Goal: Transaction & Acquisition: Purchase product/service

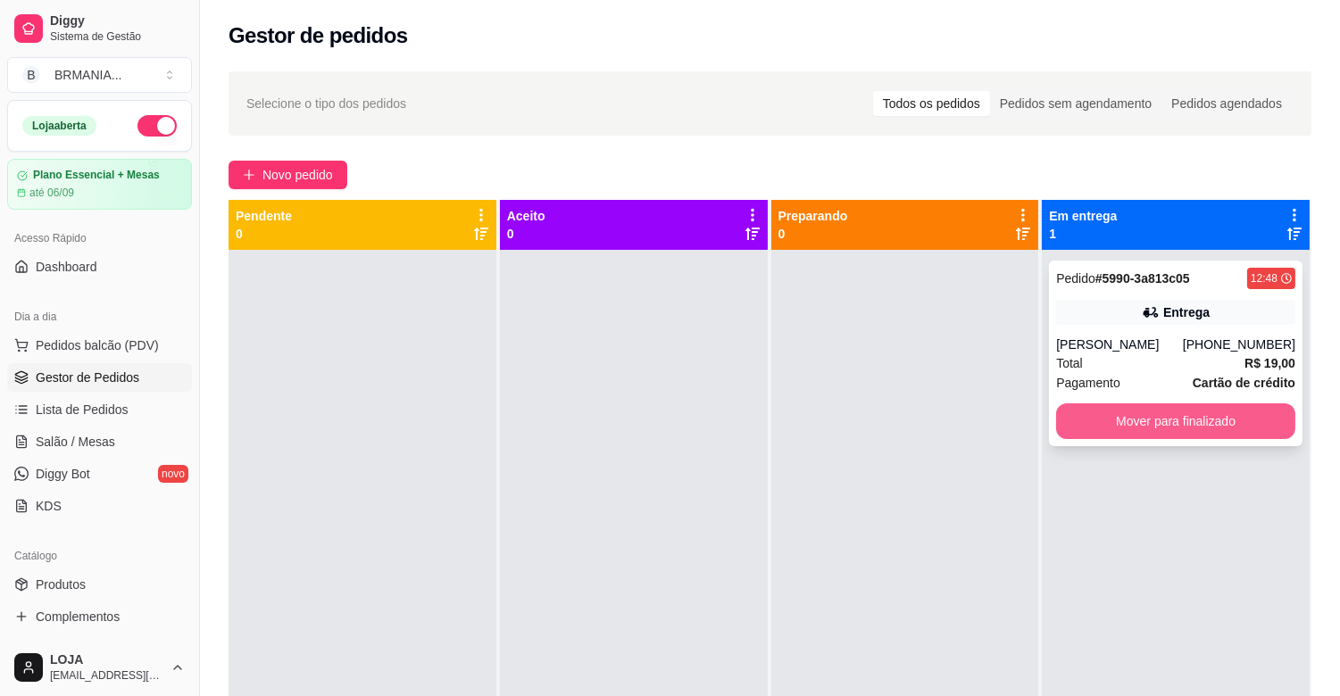
scroll to position [37, 0]
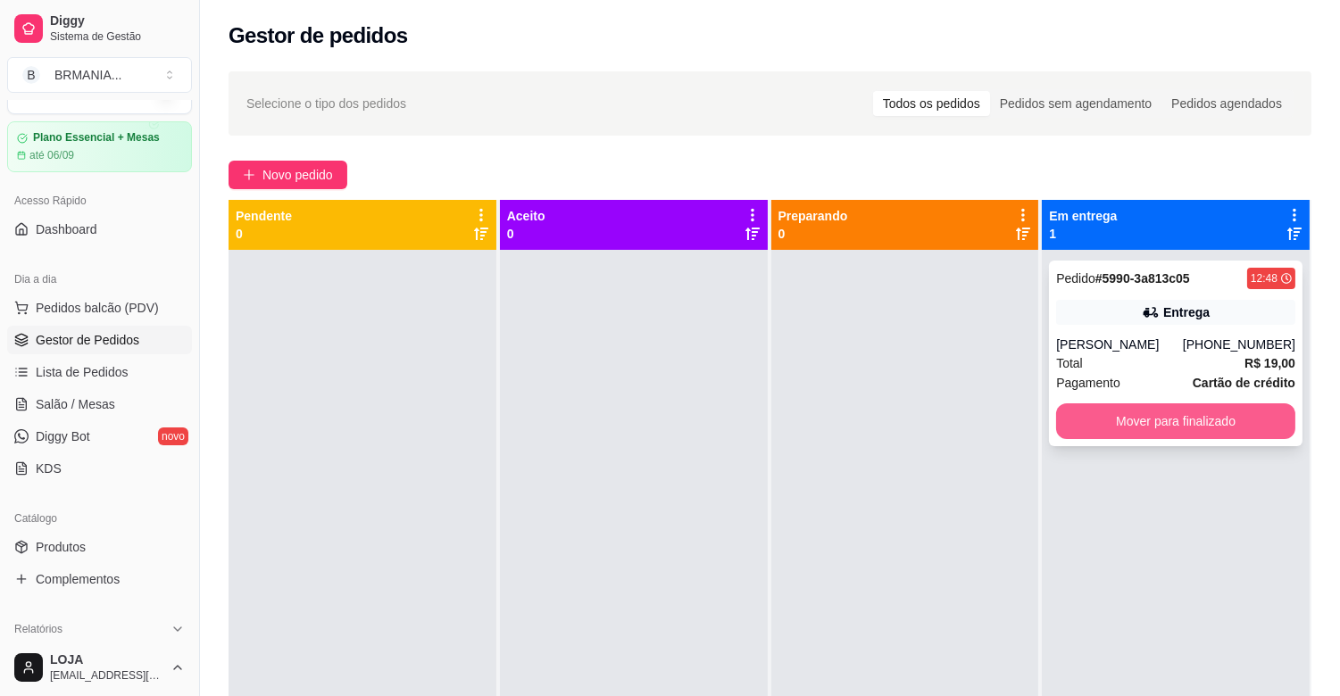
click at [1181, 425] on button "Mover para finalizado" at bounding box center [1175, 422] width 239 height 36
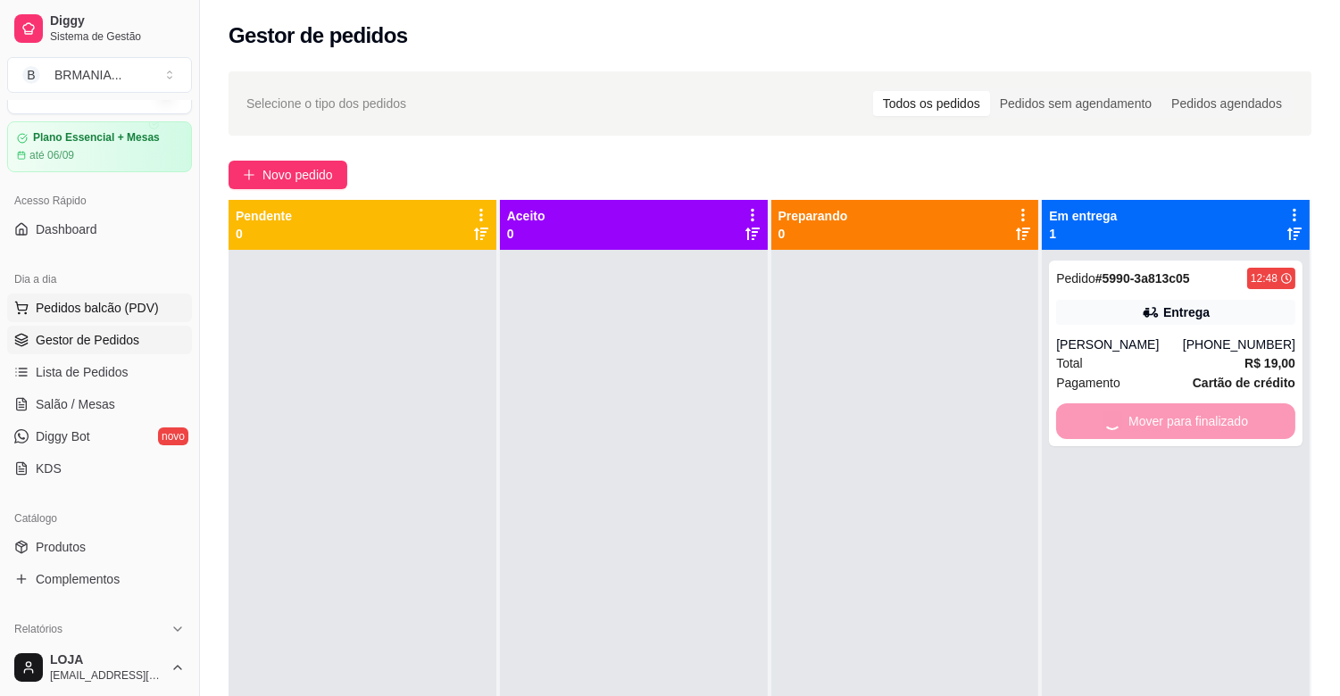
click at [112, 308] on span "Pedidos balcão (PDV)" at bounding box center [97, 308] width 123 height 18
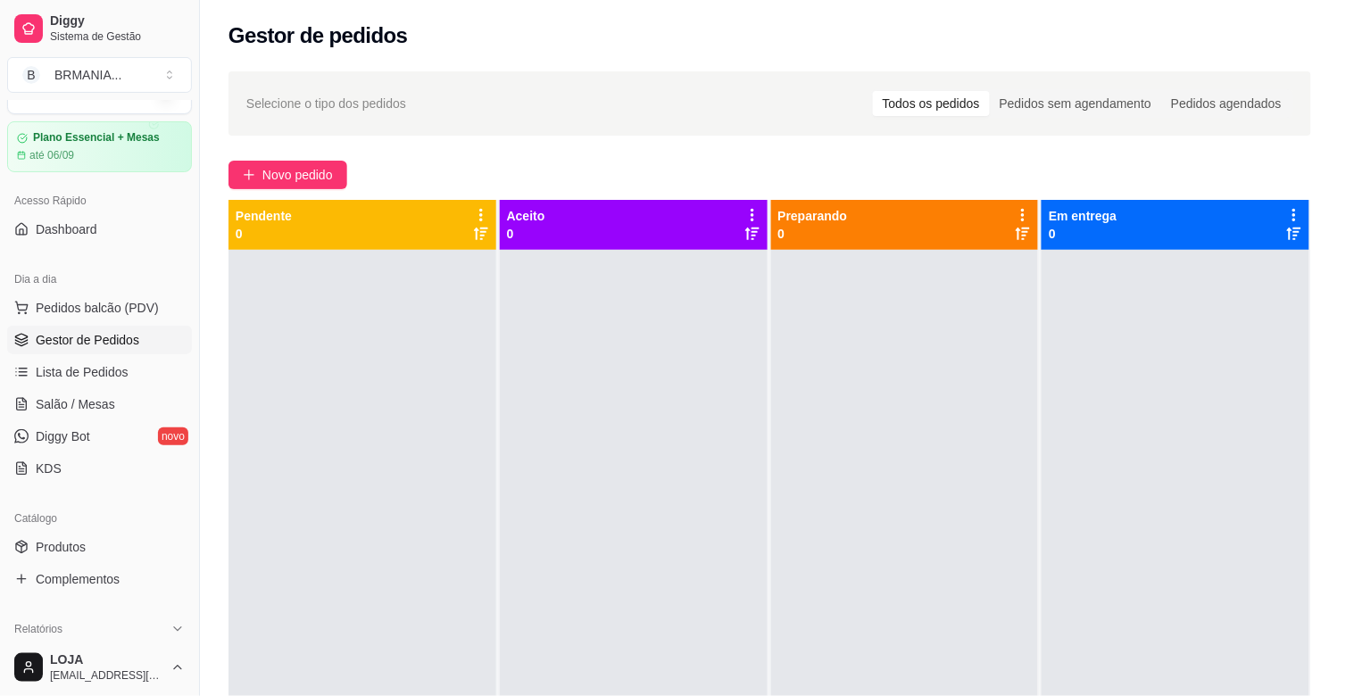
click at [337, 117] on div at bounding box center [489, 119] width 875 height 36
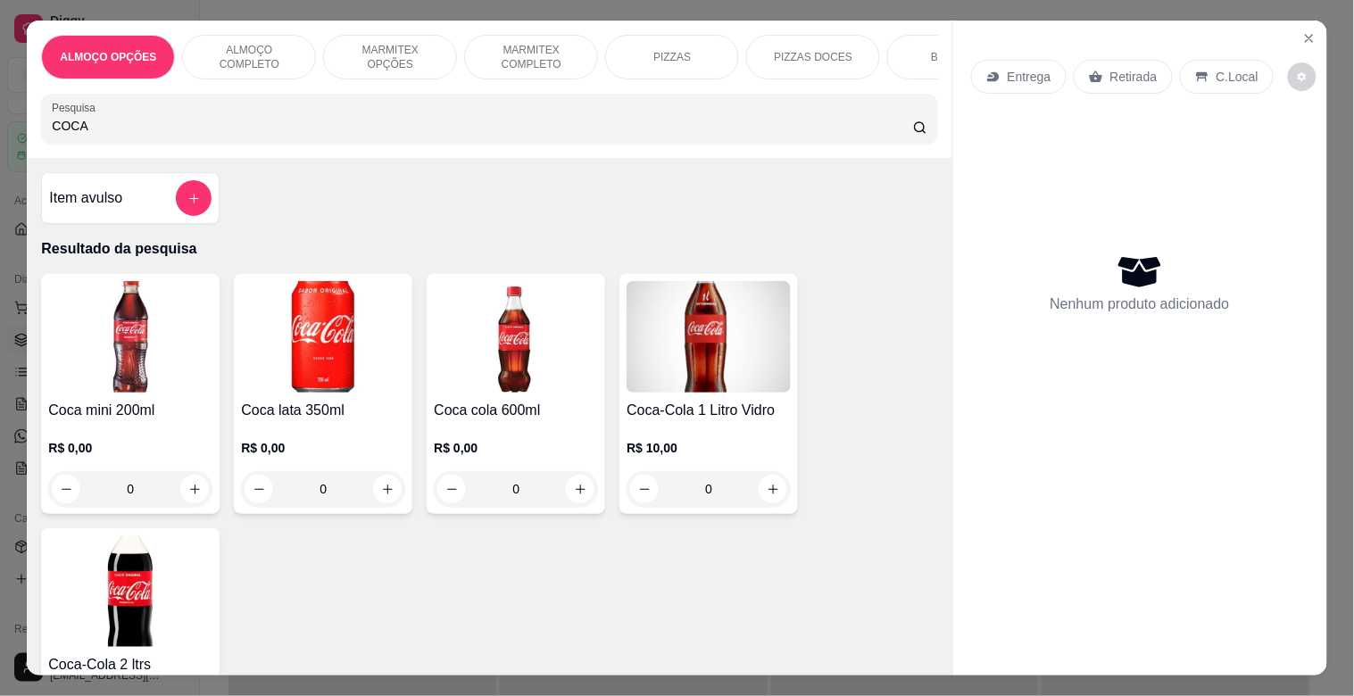
type input "COCA"
click at [162, 366] on img at bounding box center [130, 337] width 164 height 112
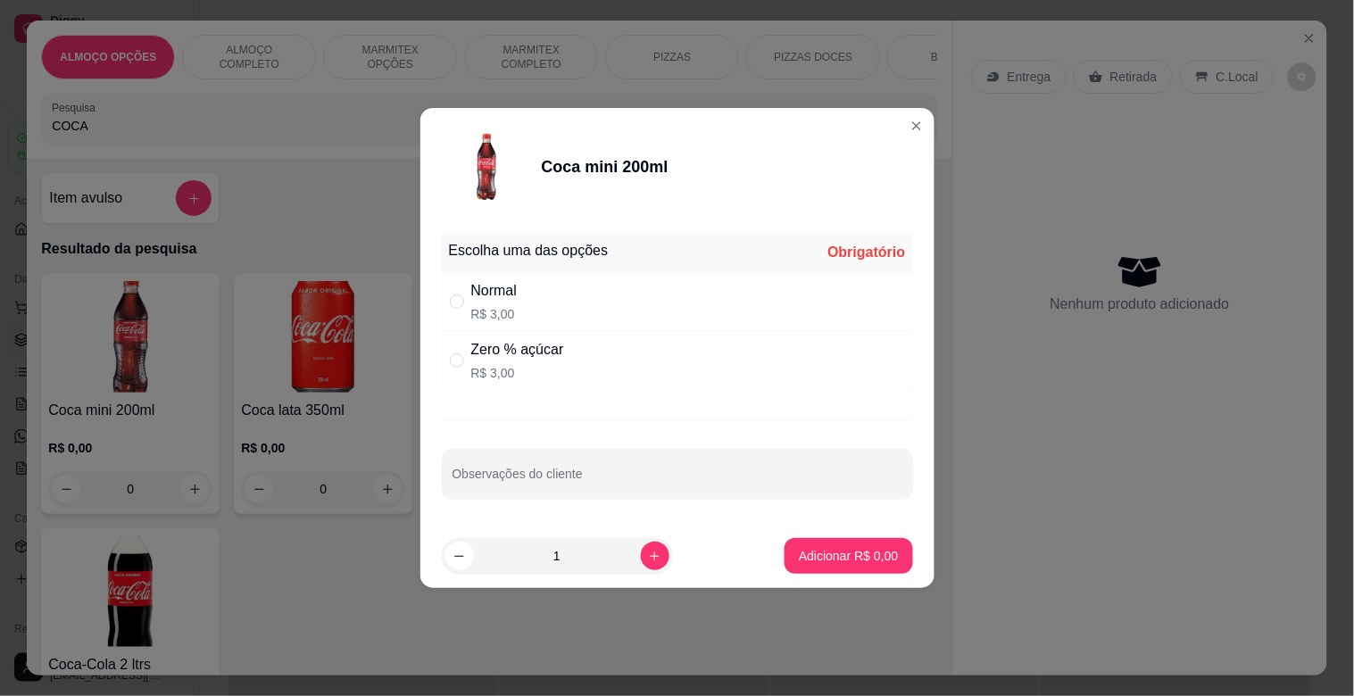
click at [561, 301] on div "Normal R$ 3,00" at bounding box center [677, 301] width 471 height 59
radio input "true"
click at [832, 549] on p "Adicionar R$ 3,00" at bounding box center [849, 555] width 96 height 17
type input "1"
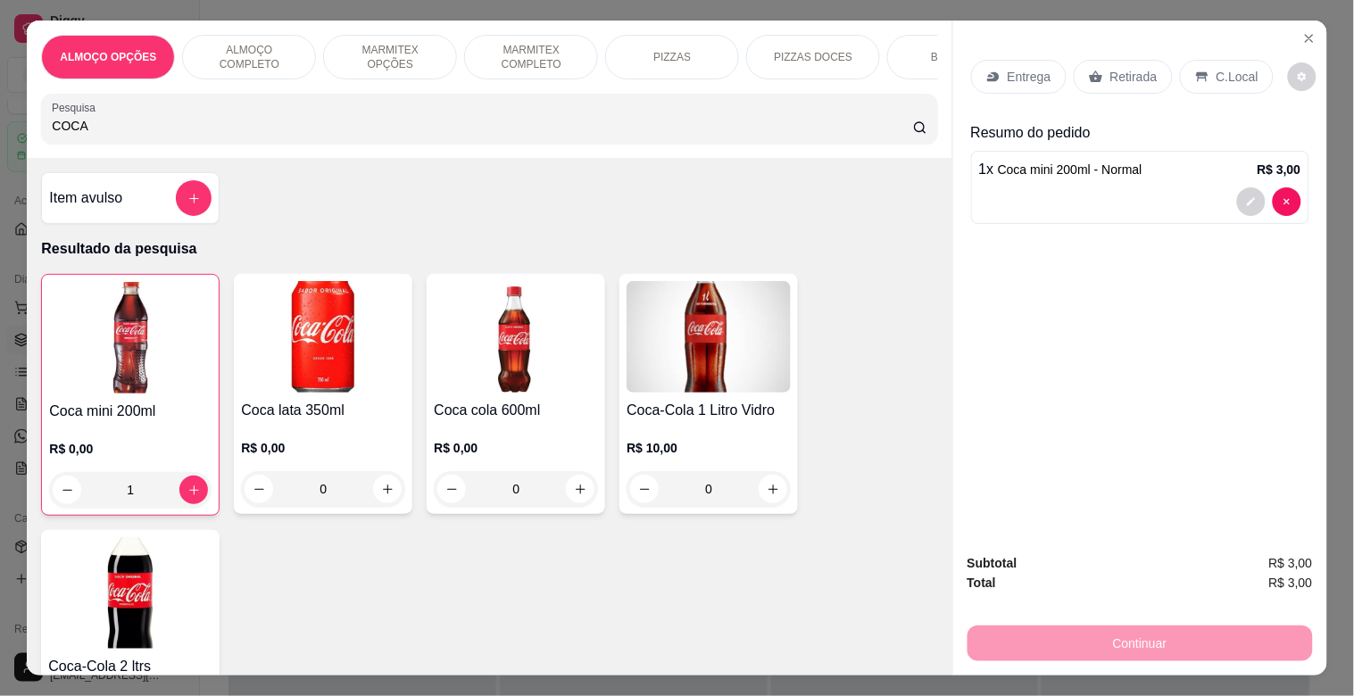
click at [1228, 70] on p "C.Local" at bounding box center [1238, 77] width 42 height 18
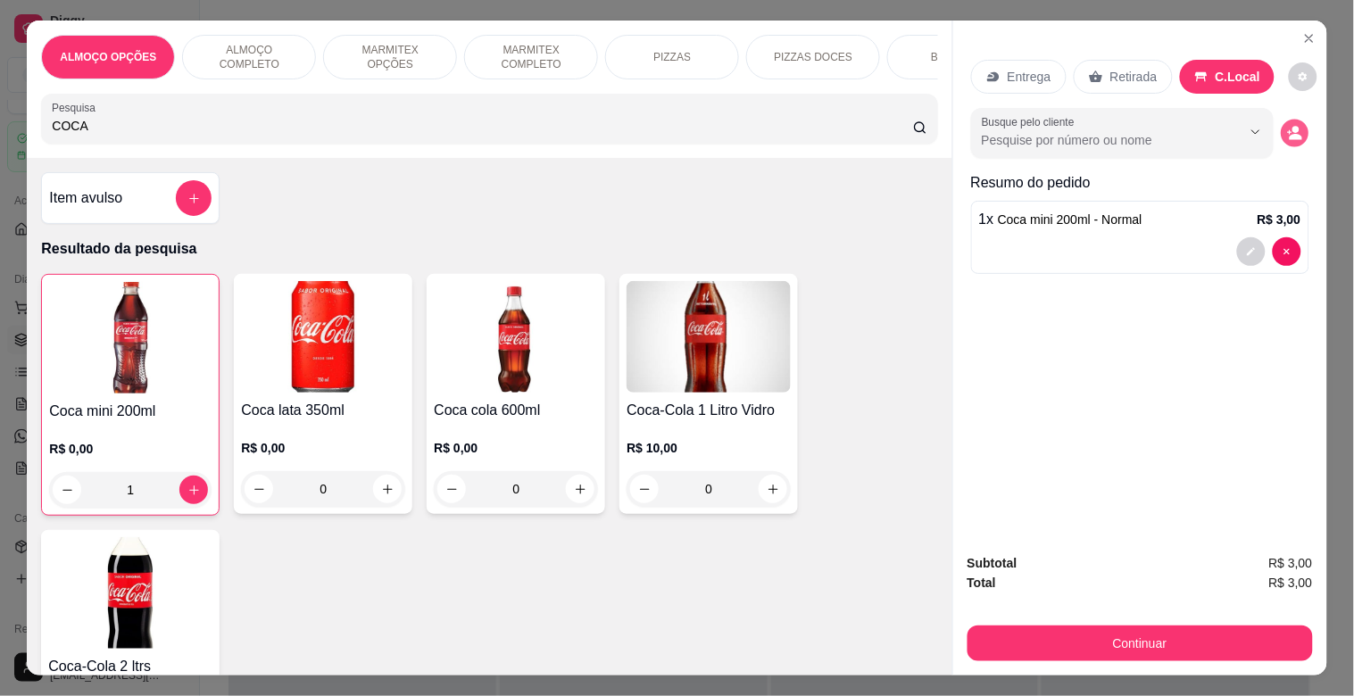
click at [1287, 126] on icon "decrease-product-quantity" at bounding box center [1294, 133] width 15 height 15
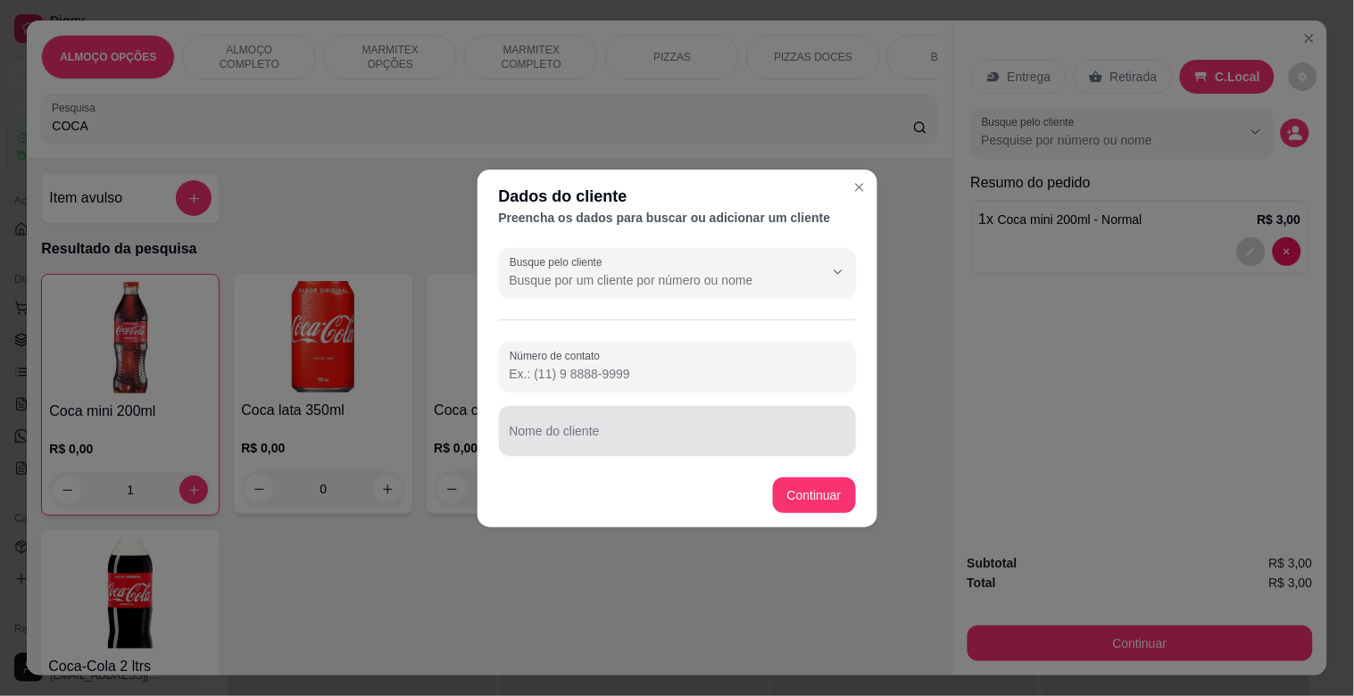
click at [666, 422] on div at bounding box center [678, 431] width 336 height 36
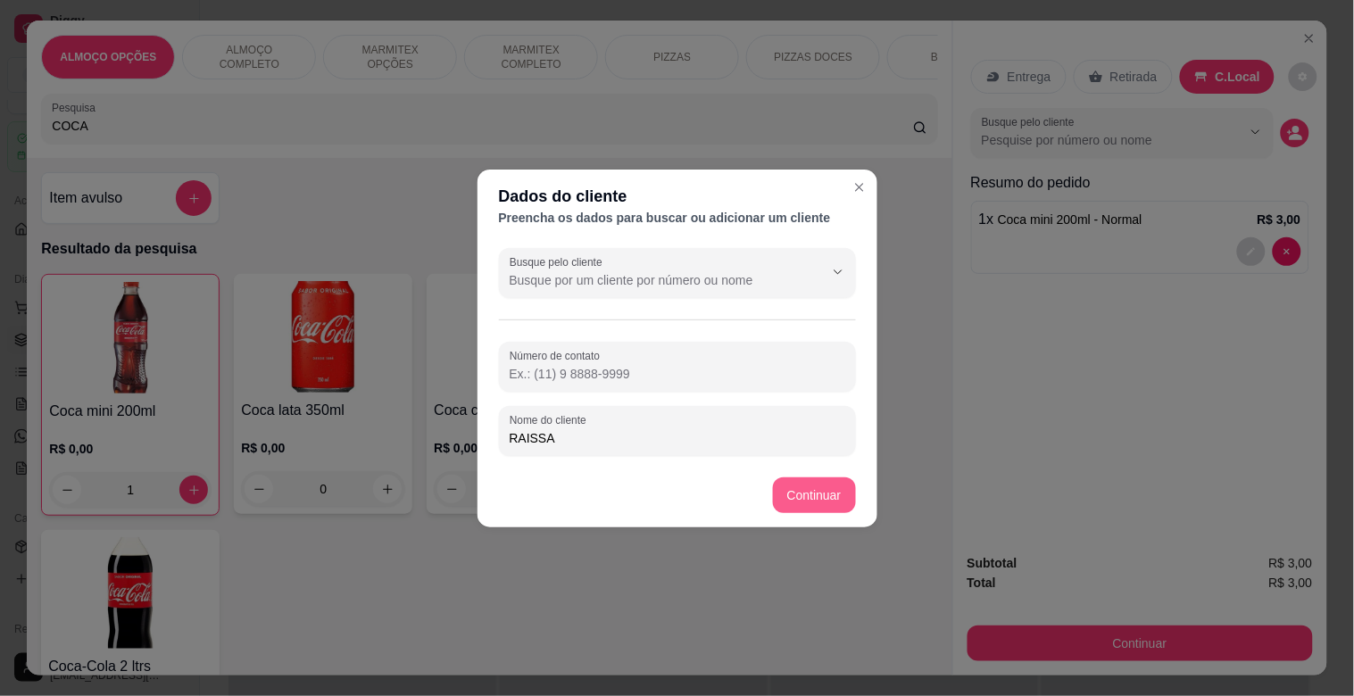
type input "RAISSA"
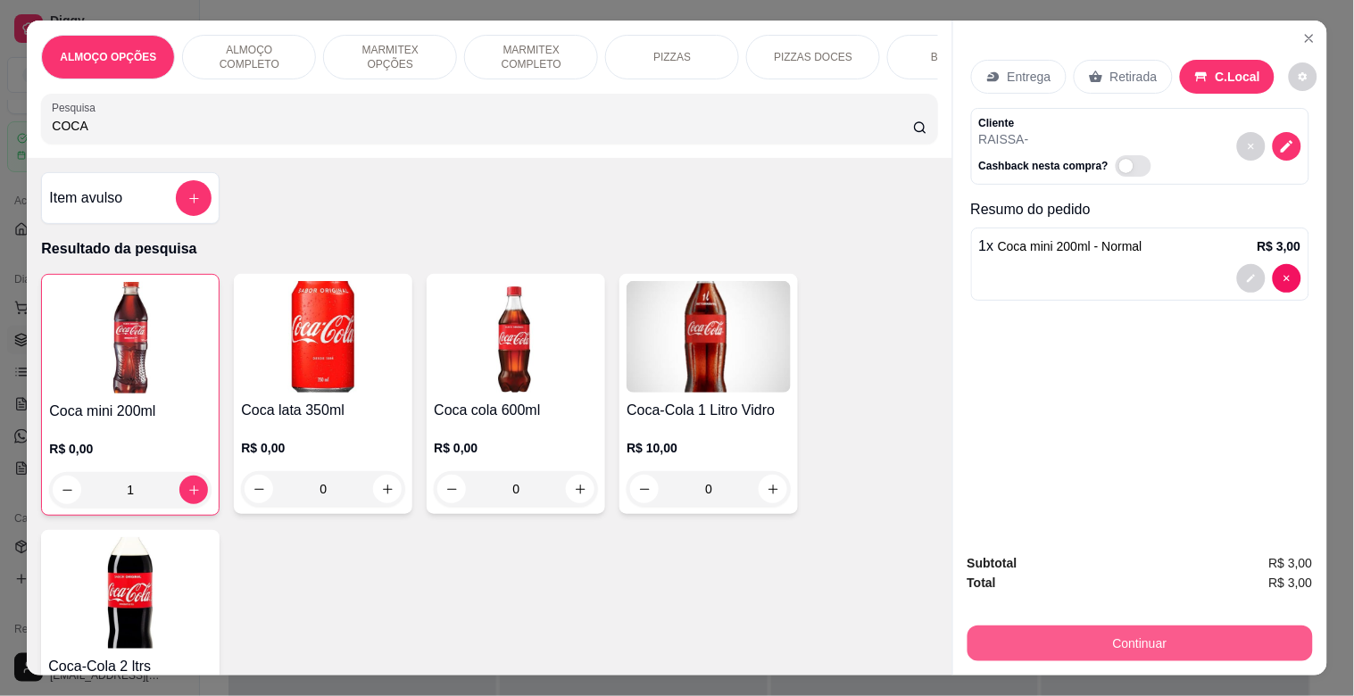
click at [1056, 641] on button "Continuar" at bounding box center [1141, 644] width 346 height 36
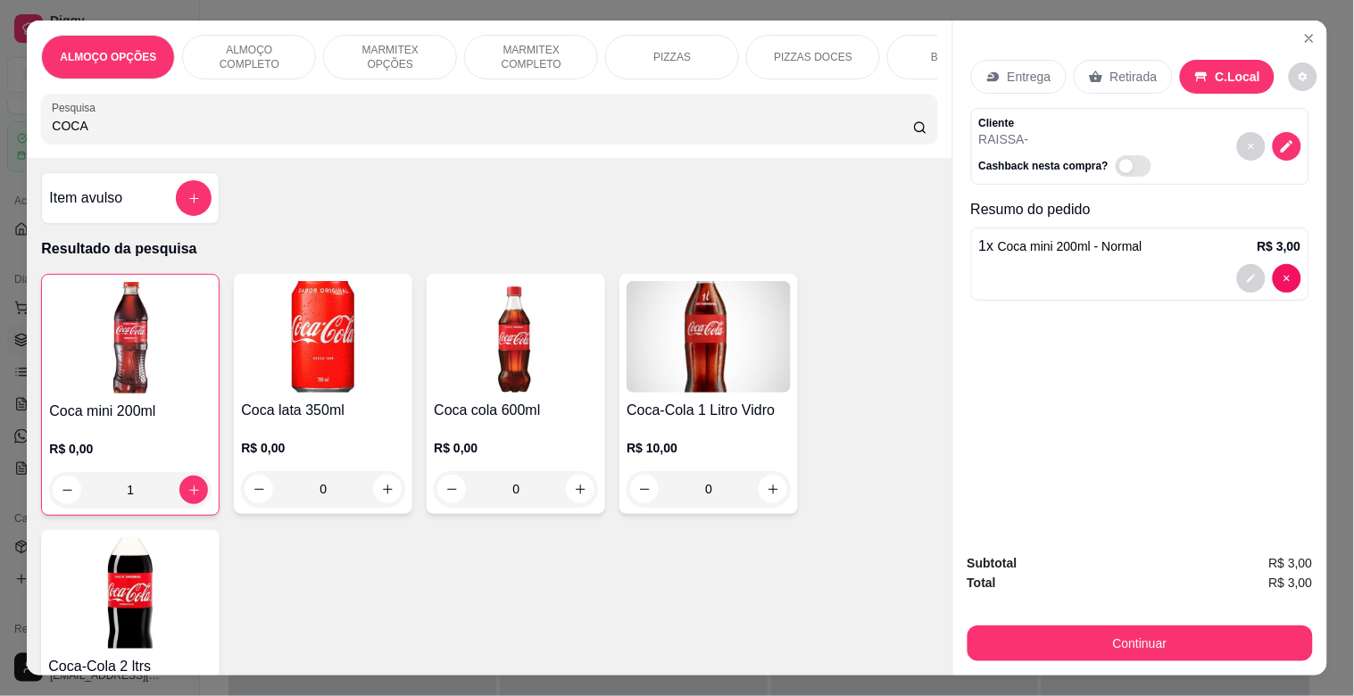
click at [804, 380] on div "Outro" at bounding box center [798, 390] width 39 height 23
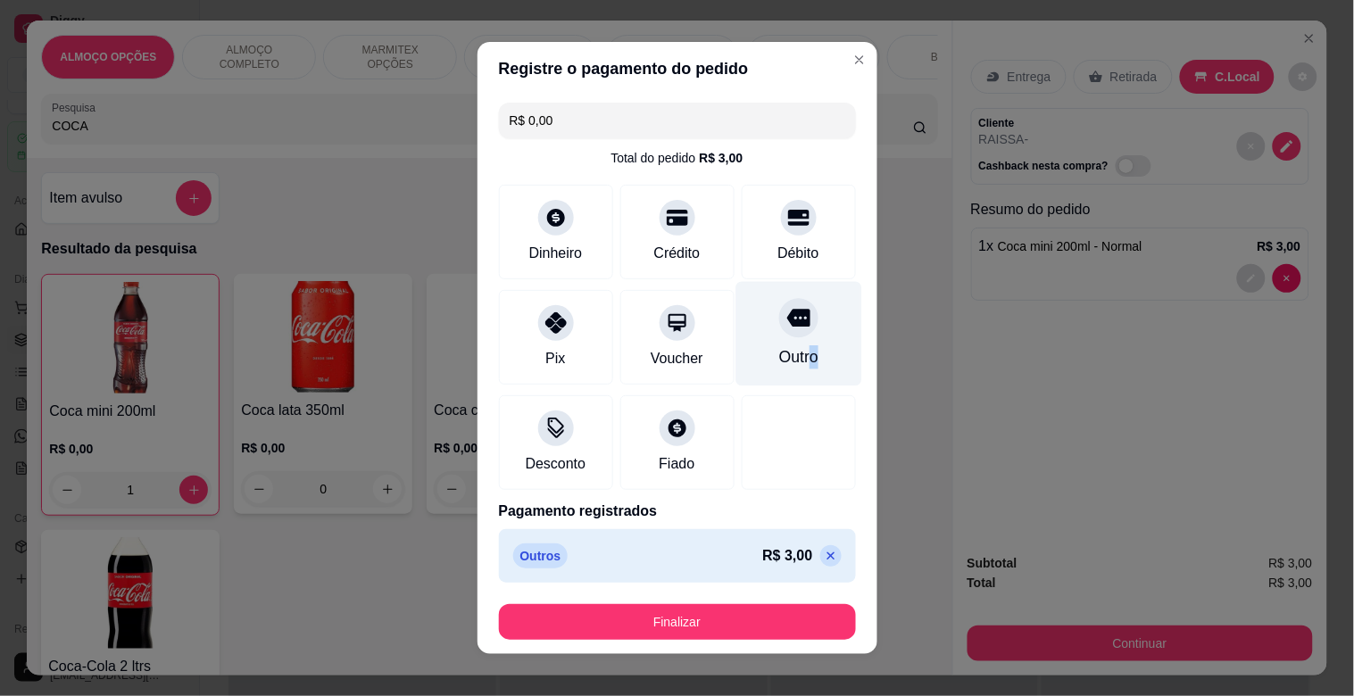
type input "R$ 0,00"
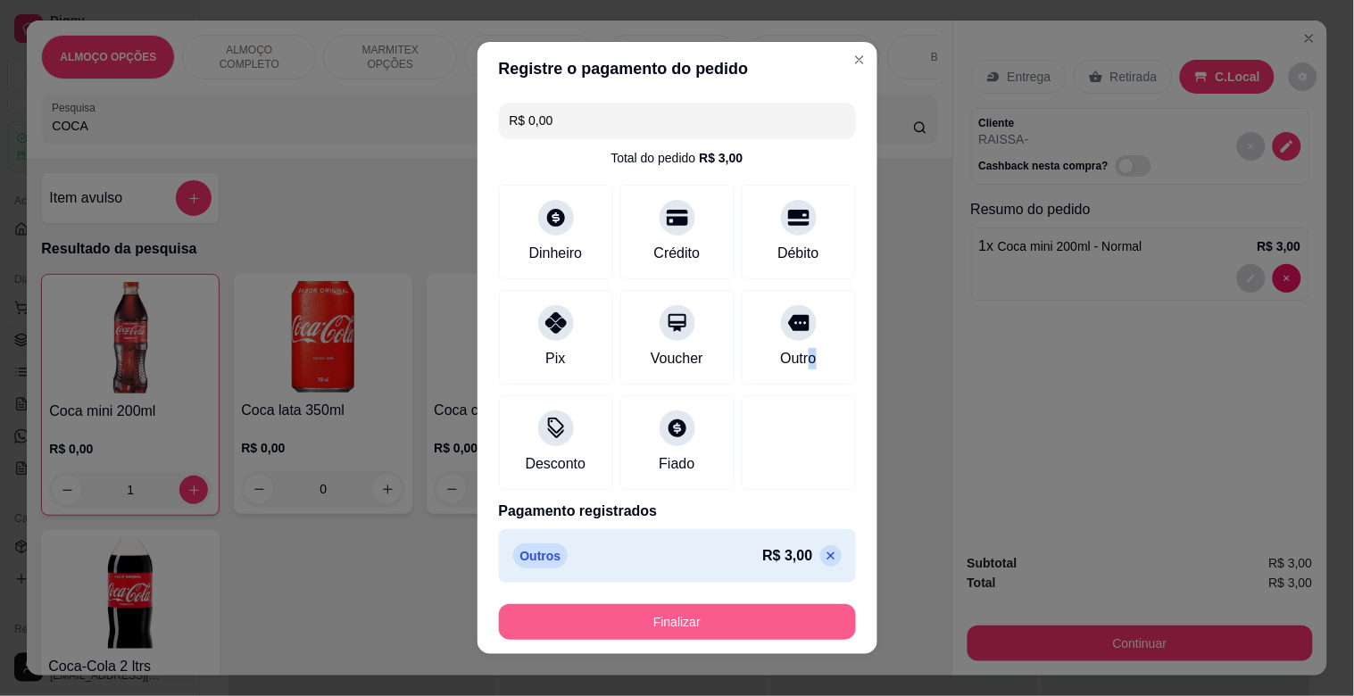
click at [699, 618] on button "Finalizar" at bounding box center [677, 622] width 357 height 36
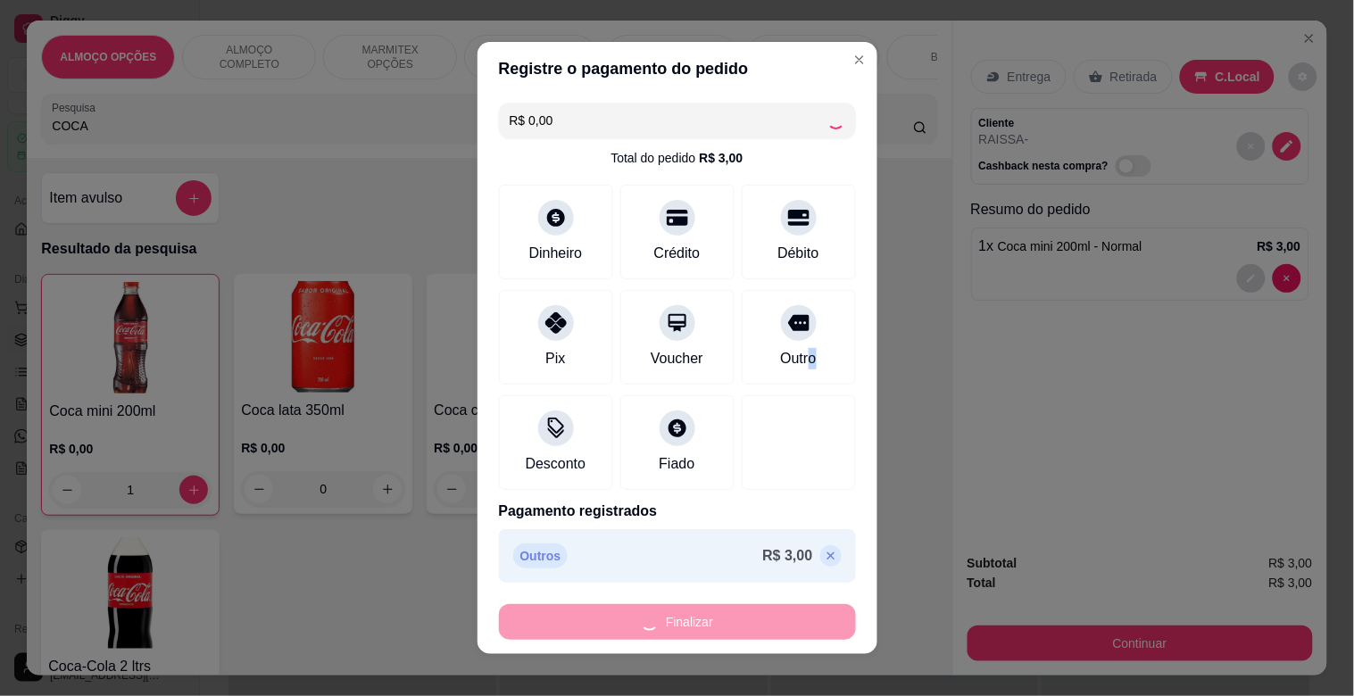
type input "0"
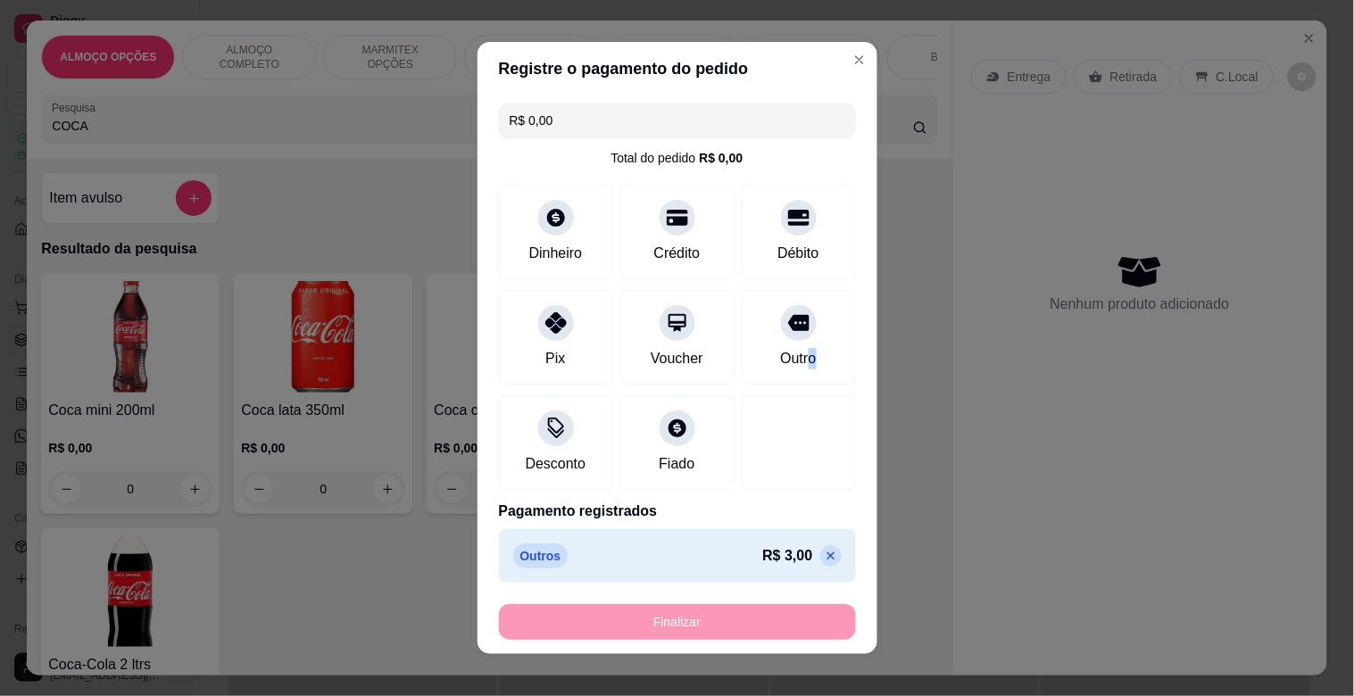
type input "-R$ 3,00"
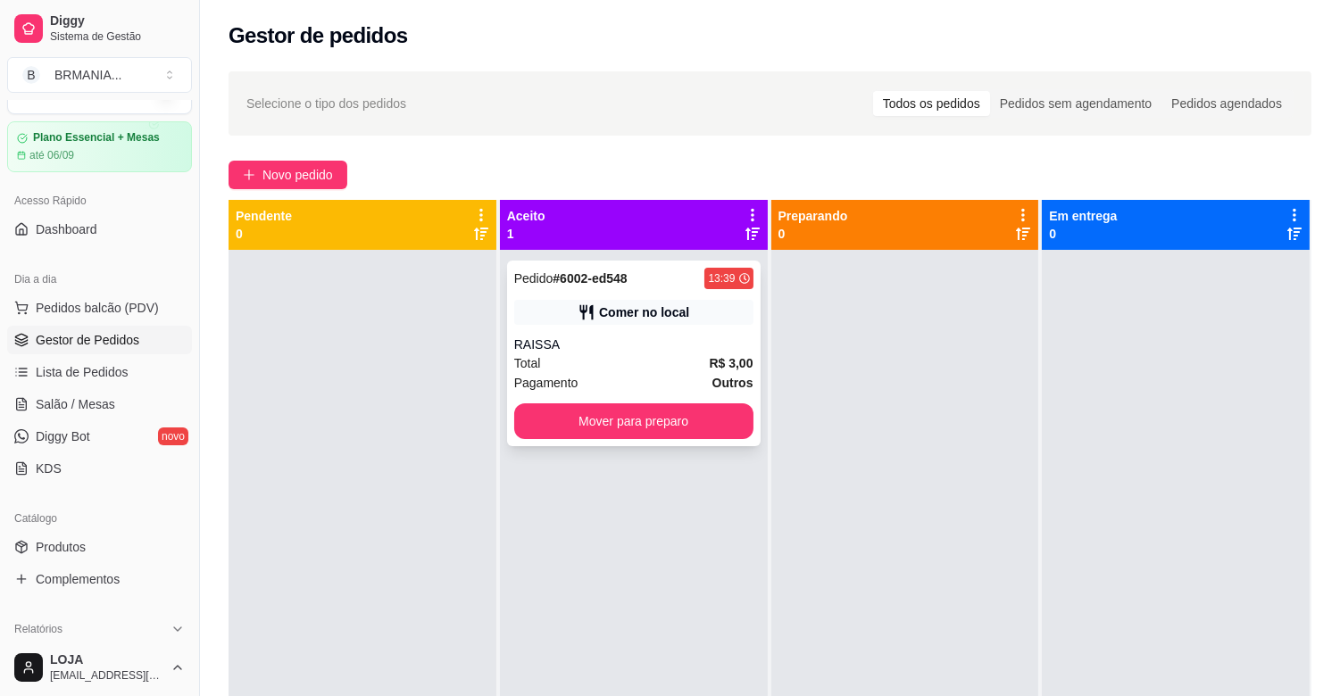
click at [668, 301] on div "Comer no local" at bounding box center [633, 312] width 239 height 25
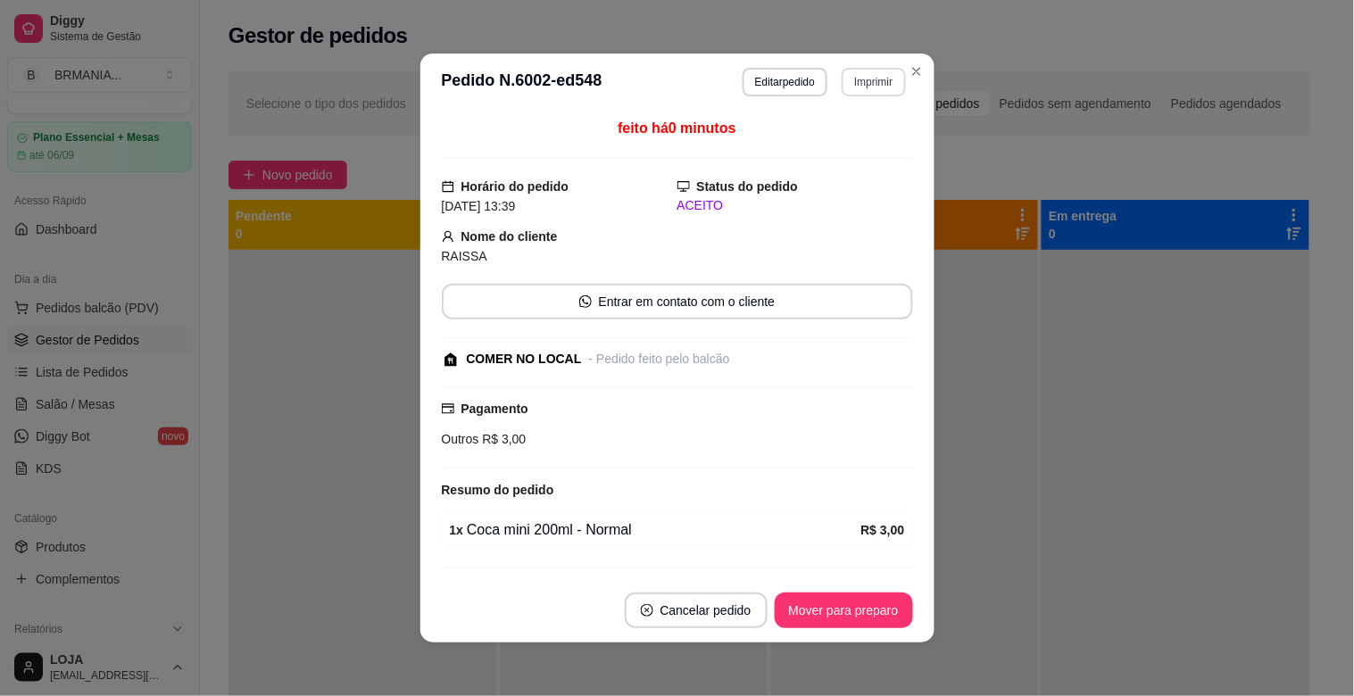
click at [864, 82] on button "Imprimir" at bounding box center [873, 82] width 63 height 29
click at [824, 136] on button "IMPRESSORA" at bounding box center [835, 145] width 125 height 28
click at [804, 607] on button "Mover para preparo" at bounding box center [844, 611] width 138 height 36
click at [804, 607] on div "Mover para preparo" at bounding box center [831, 611] width 163 height 36
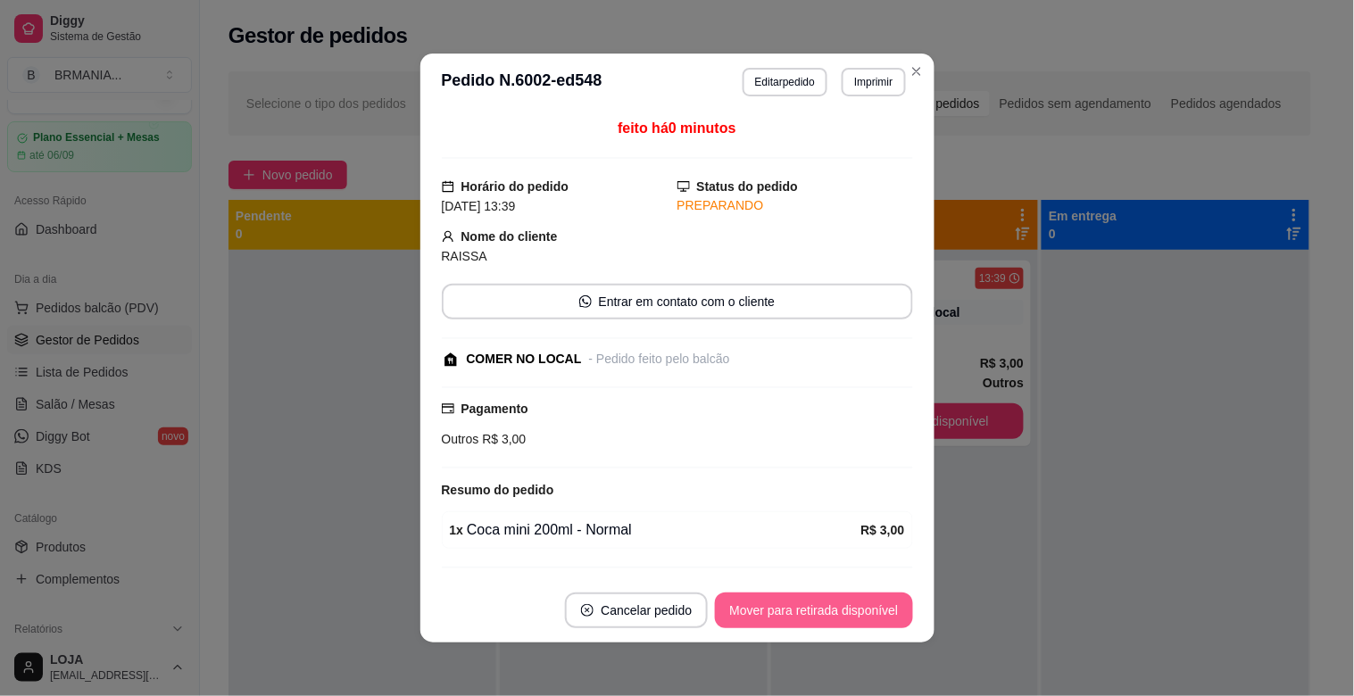
click at [825, 607] on button "Mover para retirada disponível" at bounding box center [813, 611] width 197 height 36
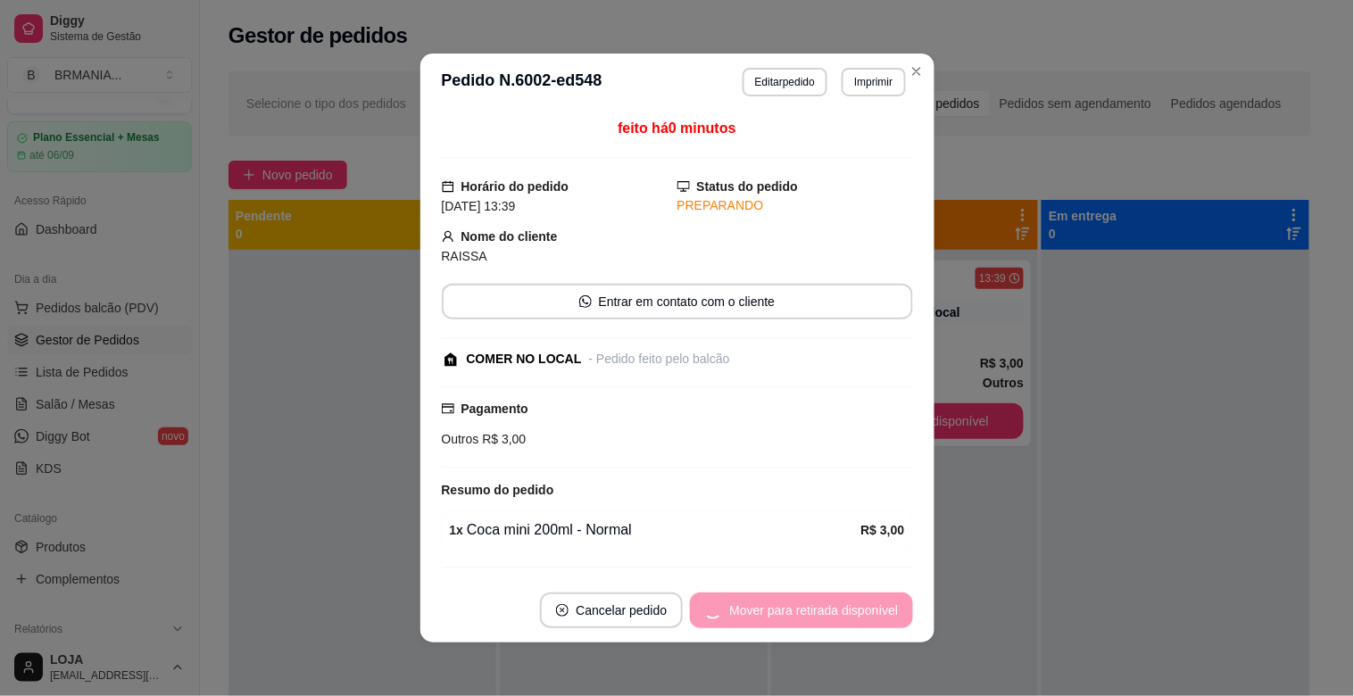
click at [805, 603] on div "Mover para retirada disponível" at bounding box center [801, 611] width 222 height 36
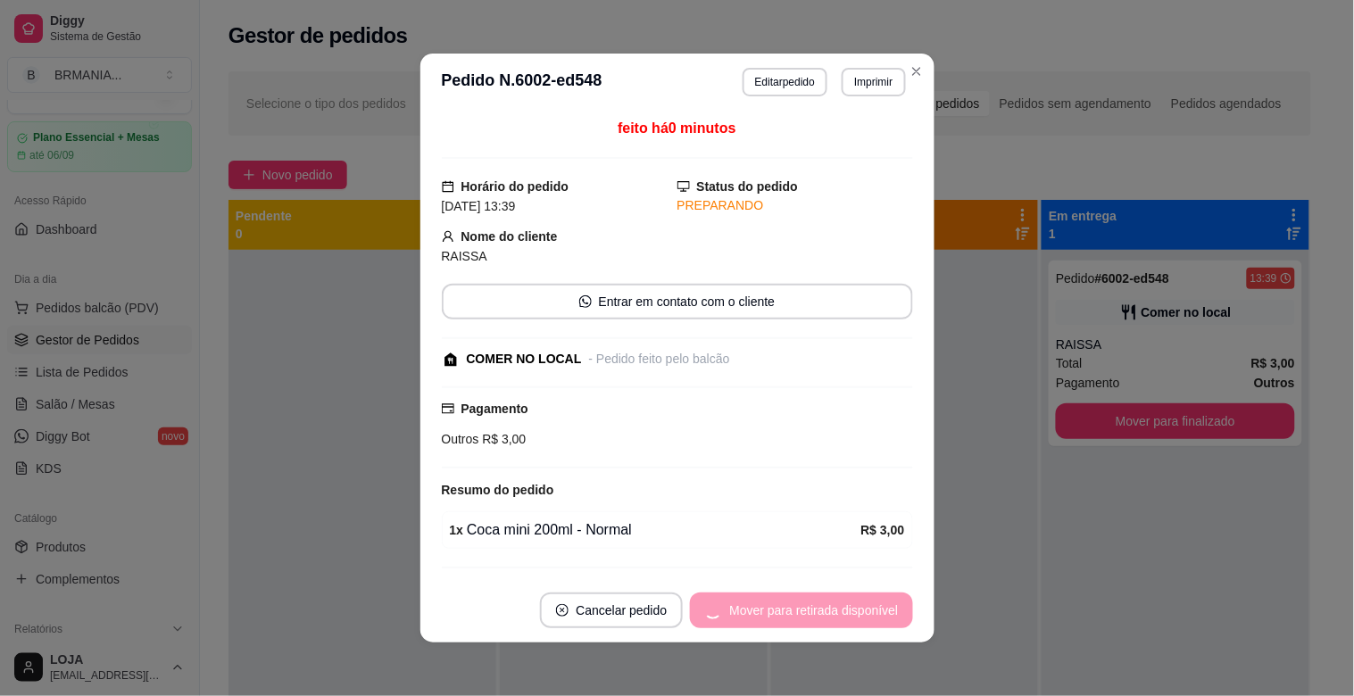
click at [804, 603] on div "Mover para retirada disponível" at bounding box center [801, 611] width 222 height 36
click at [800, 605] on div "Mover para finalizado" at bounding box center [826, 611] width 173 height 36
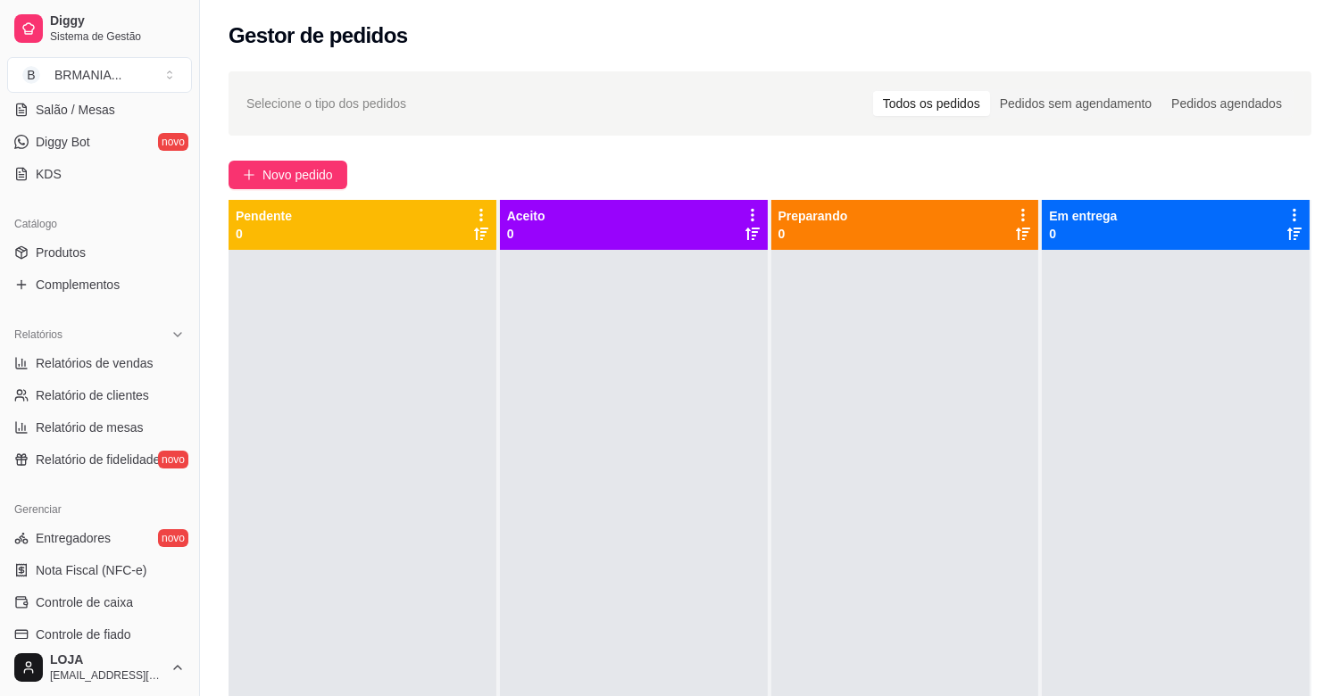
scroll to position [345, 0]
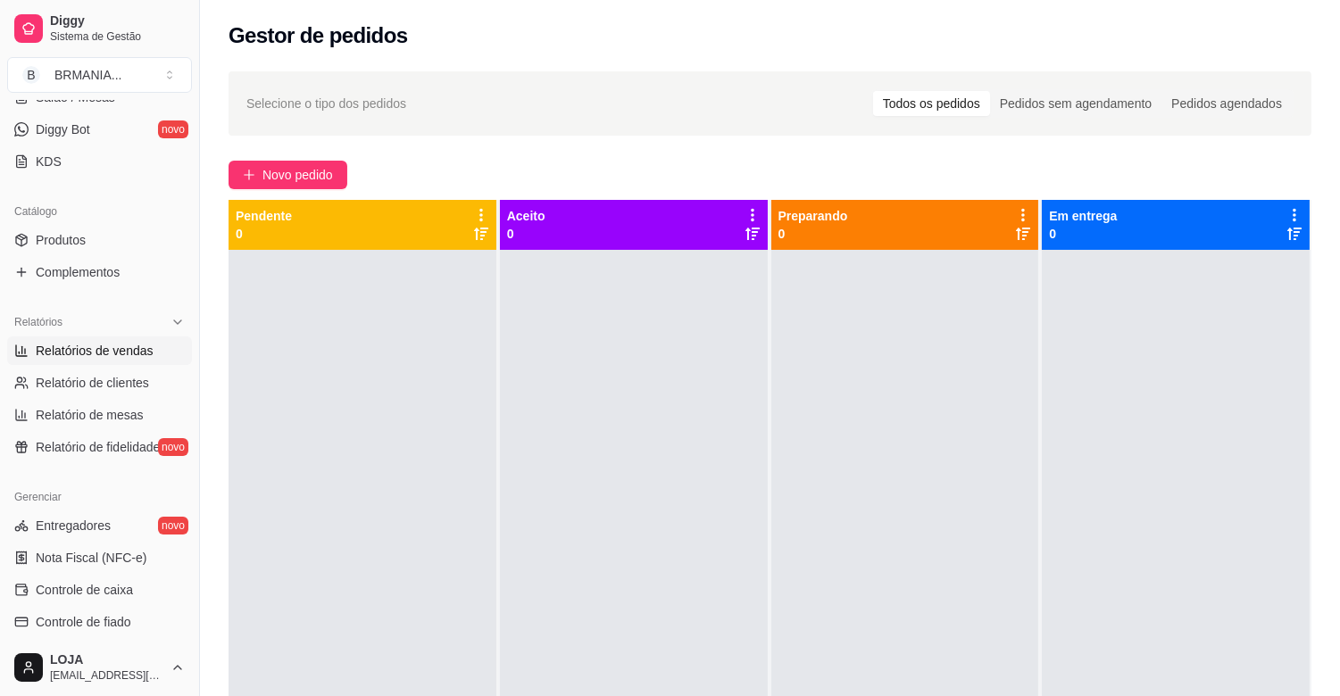
click at [117, 349] on span "Relatórios de vendas" at bounding box center [95, 351] width 118 height 18
select select "ALL"
select select "0"
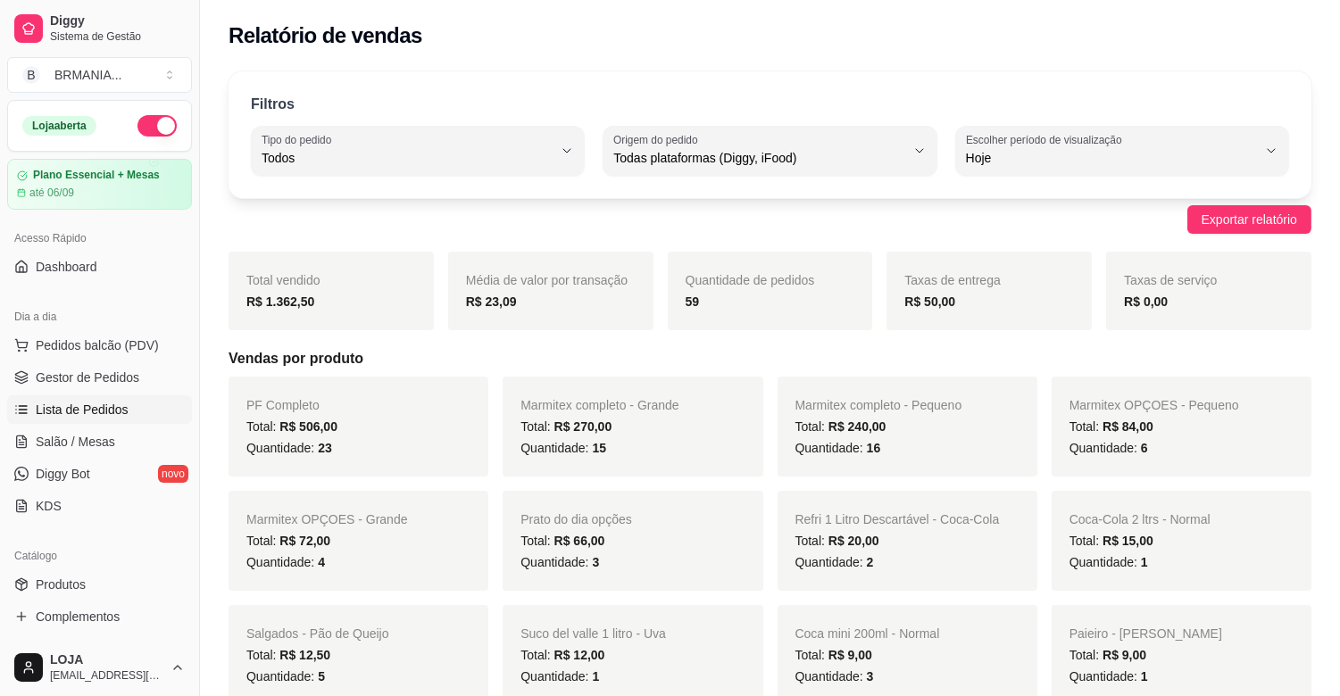
click at [64, 404] on span "Lista de Pedidos" at bounding box center [82, 410] width 93 height 18
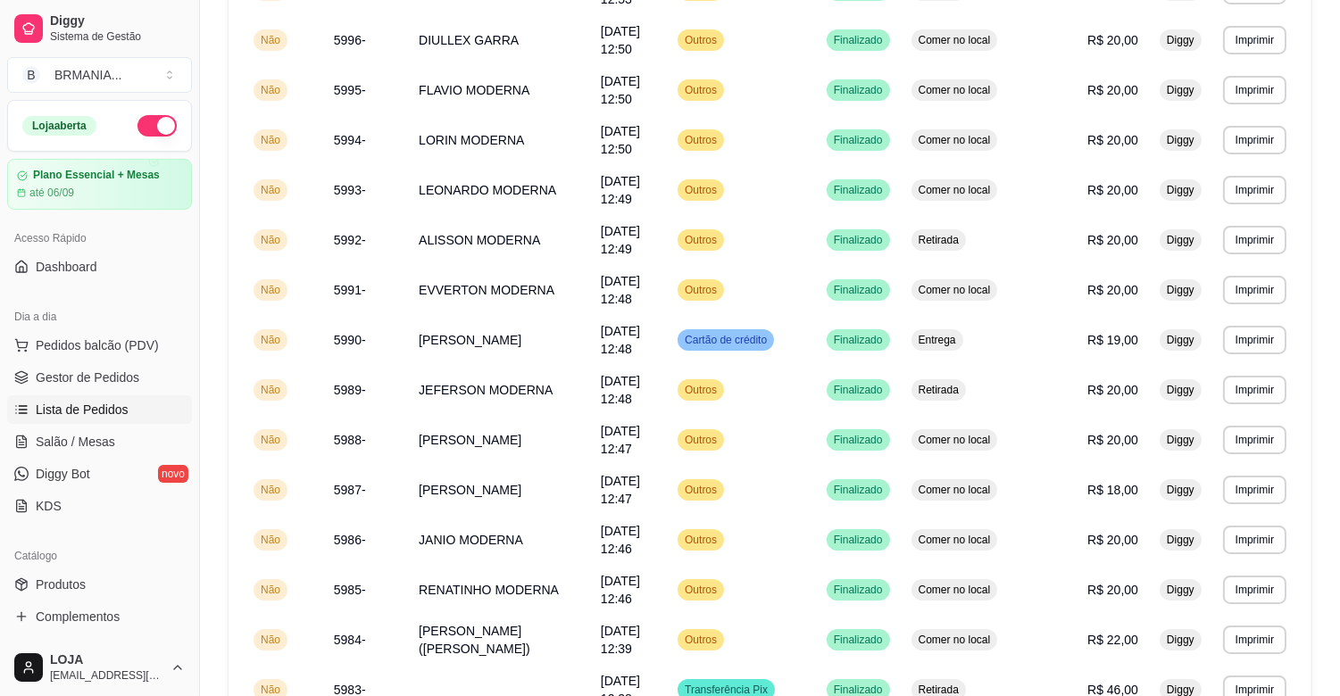
scroll to position [531, 0]
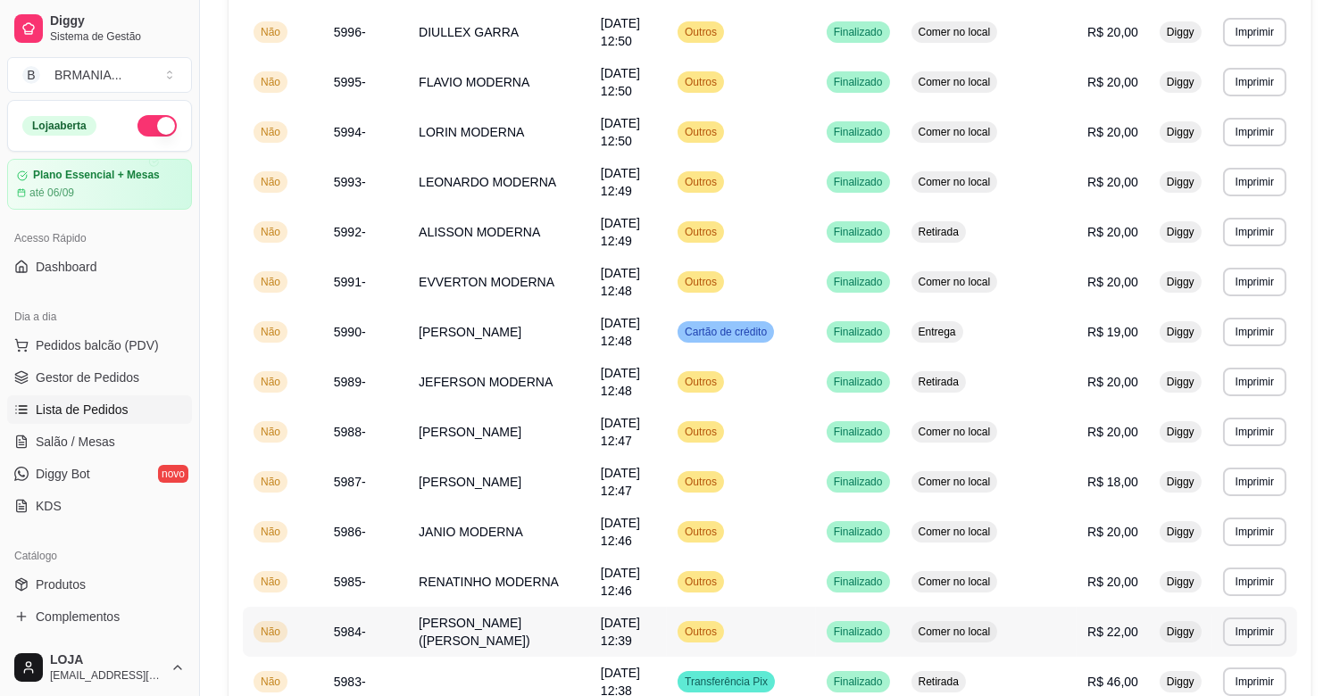
click at [563, 607] on td "[PERSON_NAME] ([PERSON_NAME])" at bounding box center [499, 632] width 182 height 50
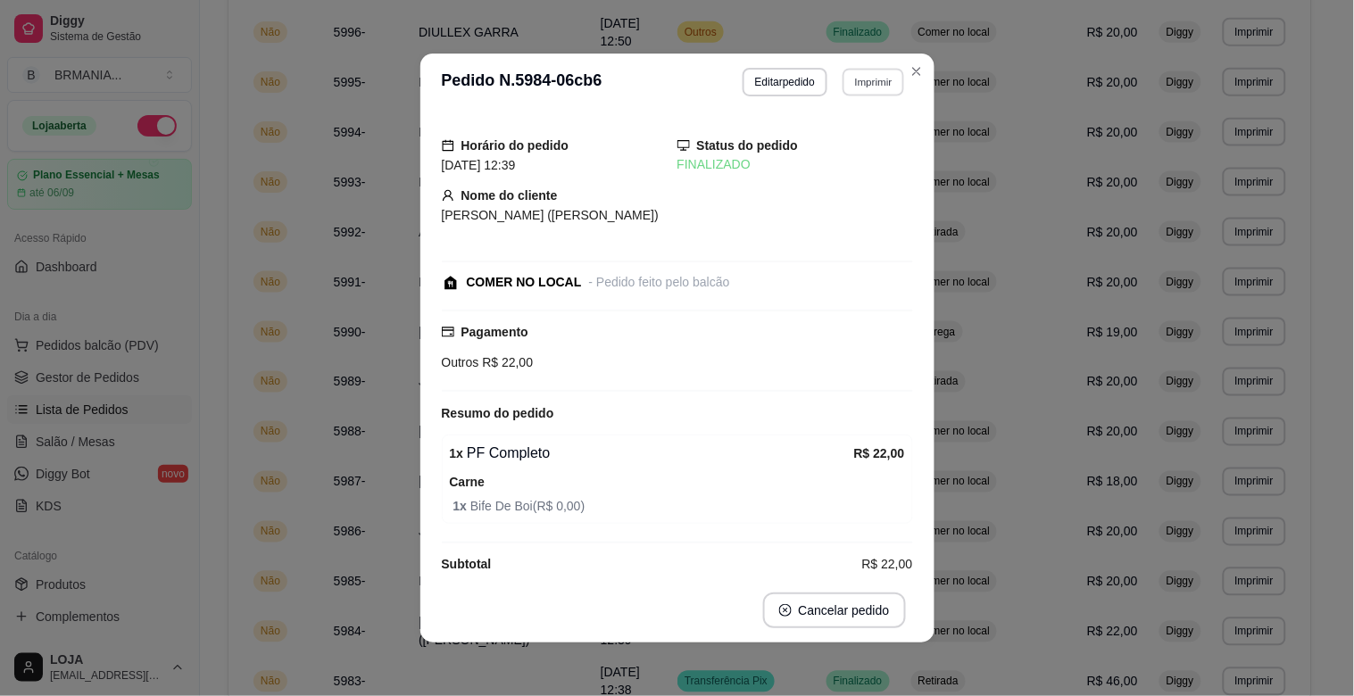
click at [873, 92] on button "Imprimir" at bounding box center [874, 82] width 62 height 28
click at [835, 147] on button "IMPRESSORA" at bounding box center [835, 146] width 125 height 28
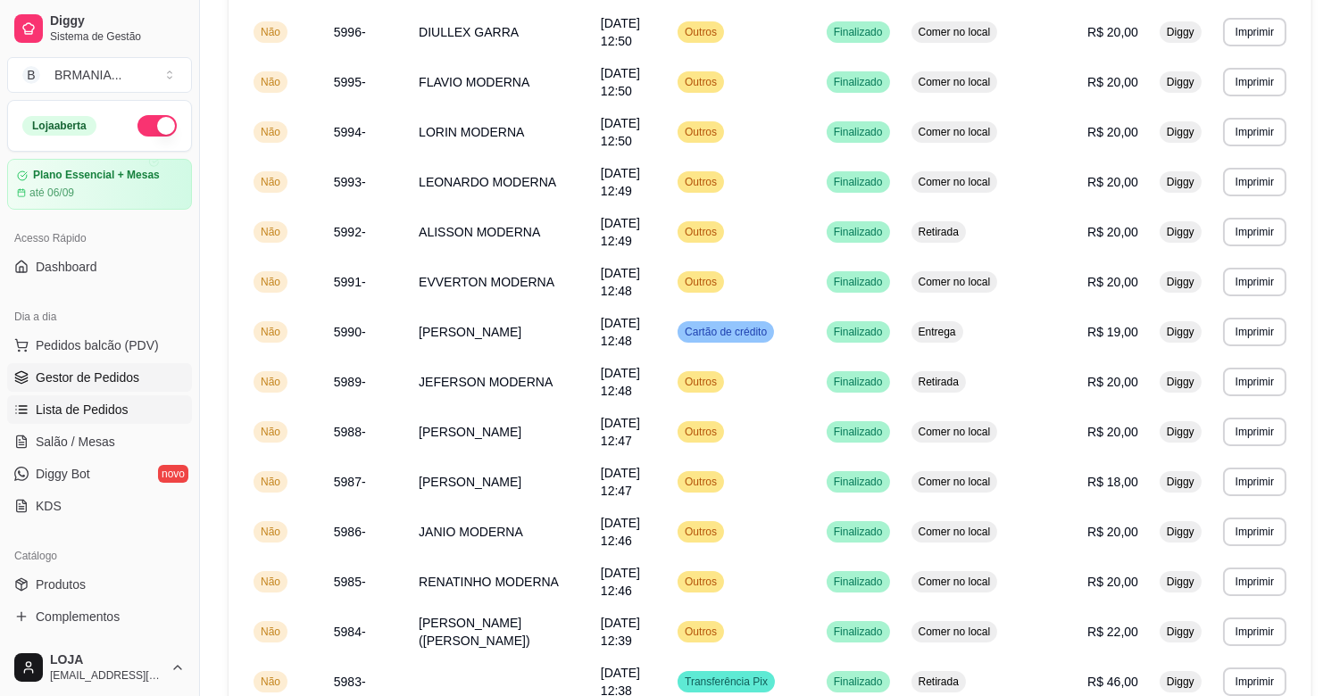
click at [100, 380] on span "Gestor de Pedidos" at bounding box center [88, 378] width 104 height 18
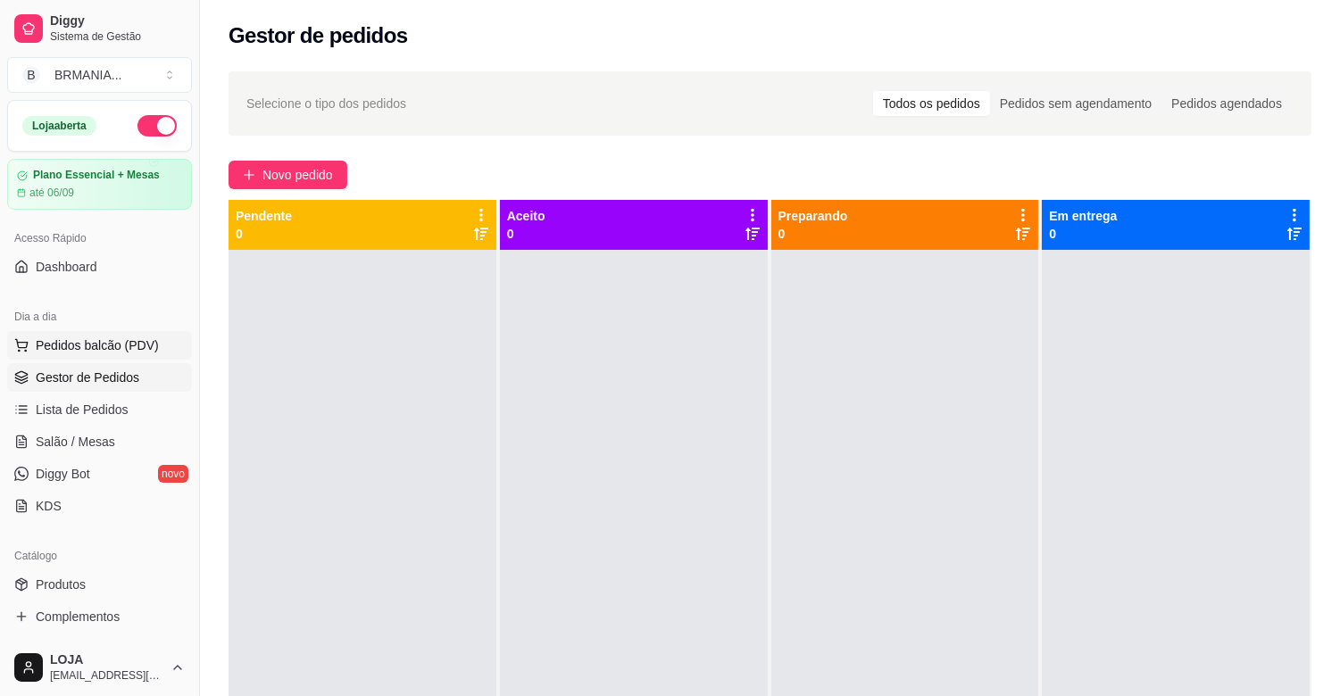
click at [104, 337] on span "Pedidos balcão (PDV)" at bounding box center [97, 346] width 123 height 18
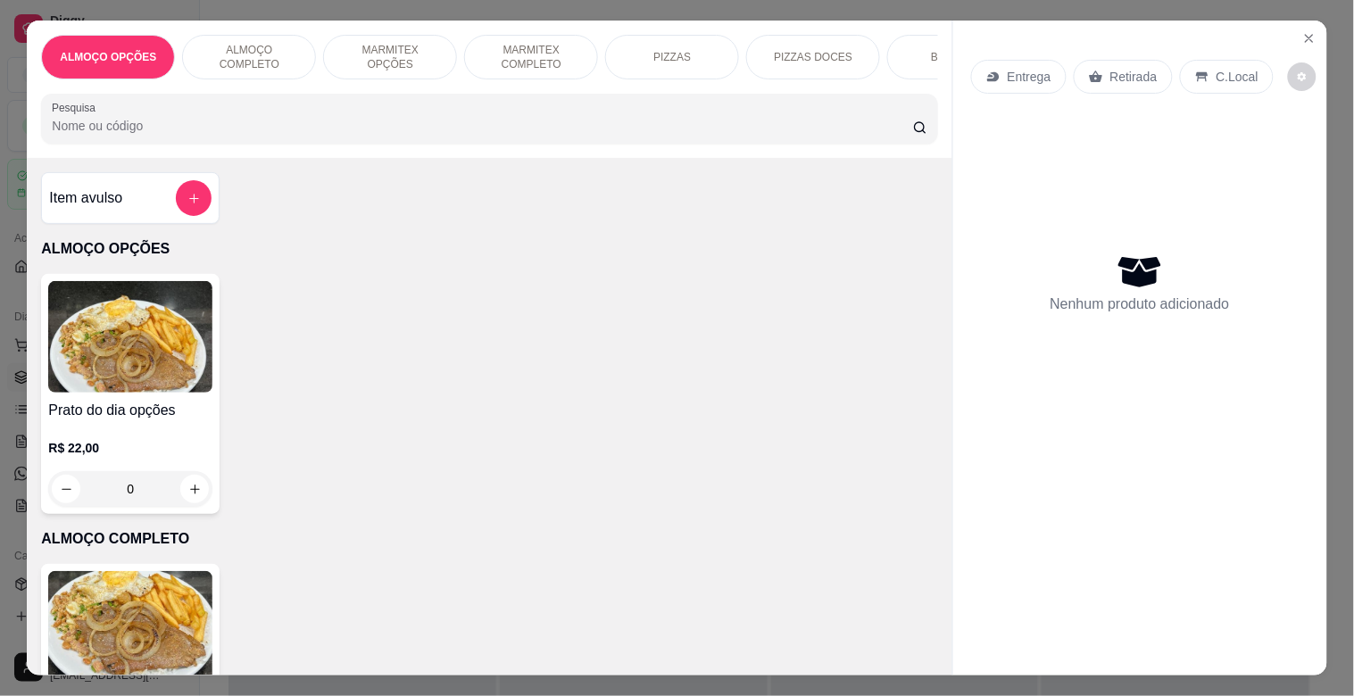
click at [181, 636] on img at bounding box center [130, 627] width 164 height 112
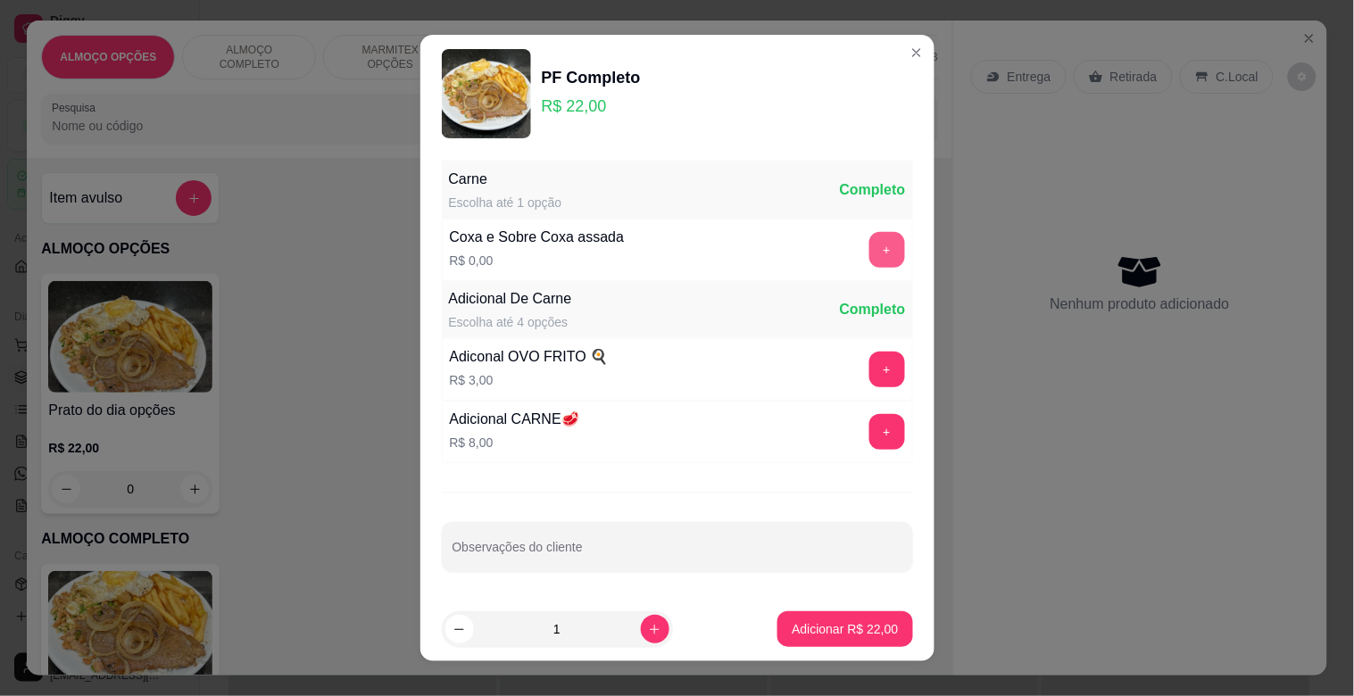
click at [870, 241] on button "+" at bounding box center [888, 250] width 36 height 36
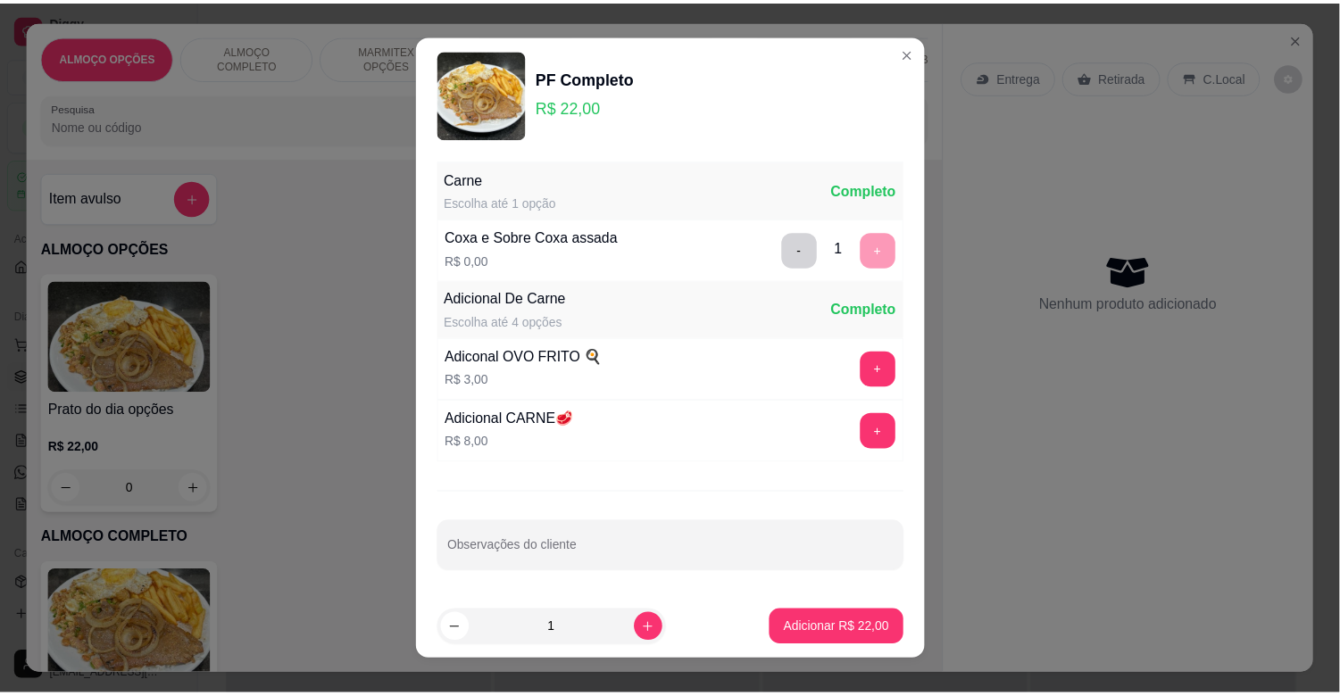
scroll to position [1, 0]
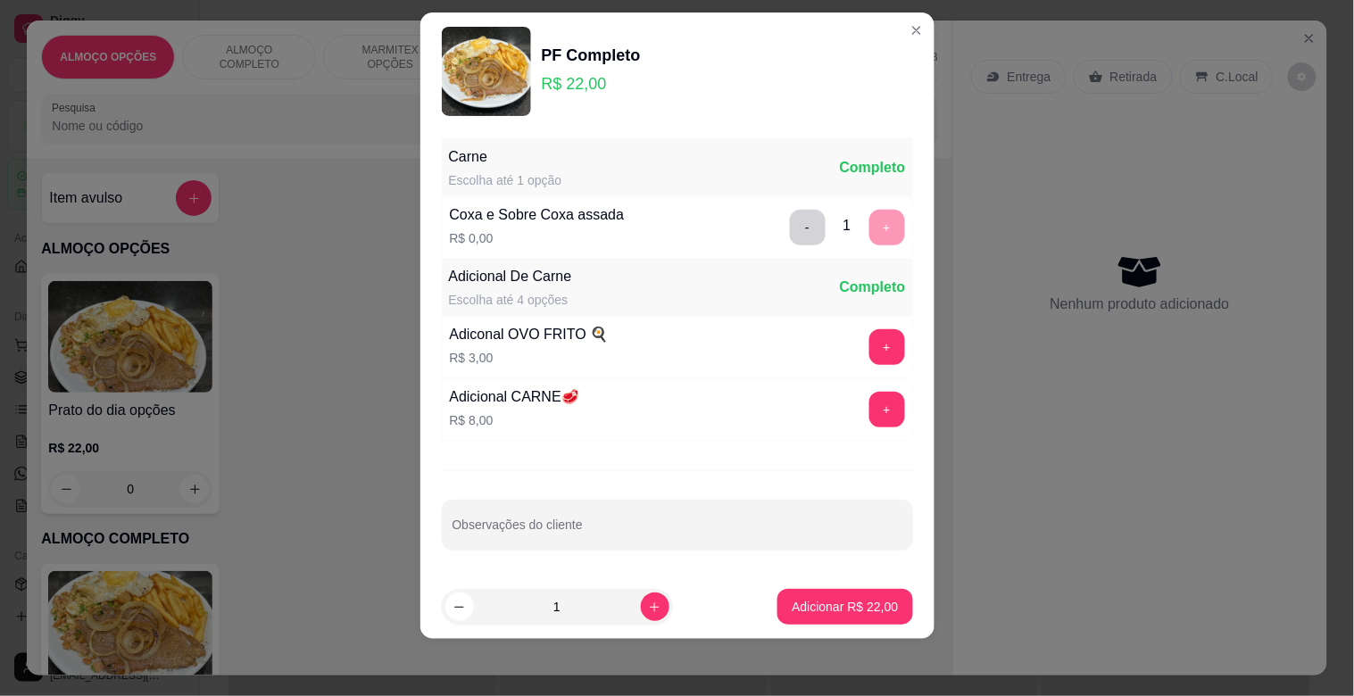
click at [855, 602] on button "Adicionar R$ 22,00" at bounding box center [845, 607] width 135 height 36
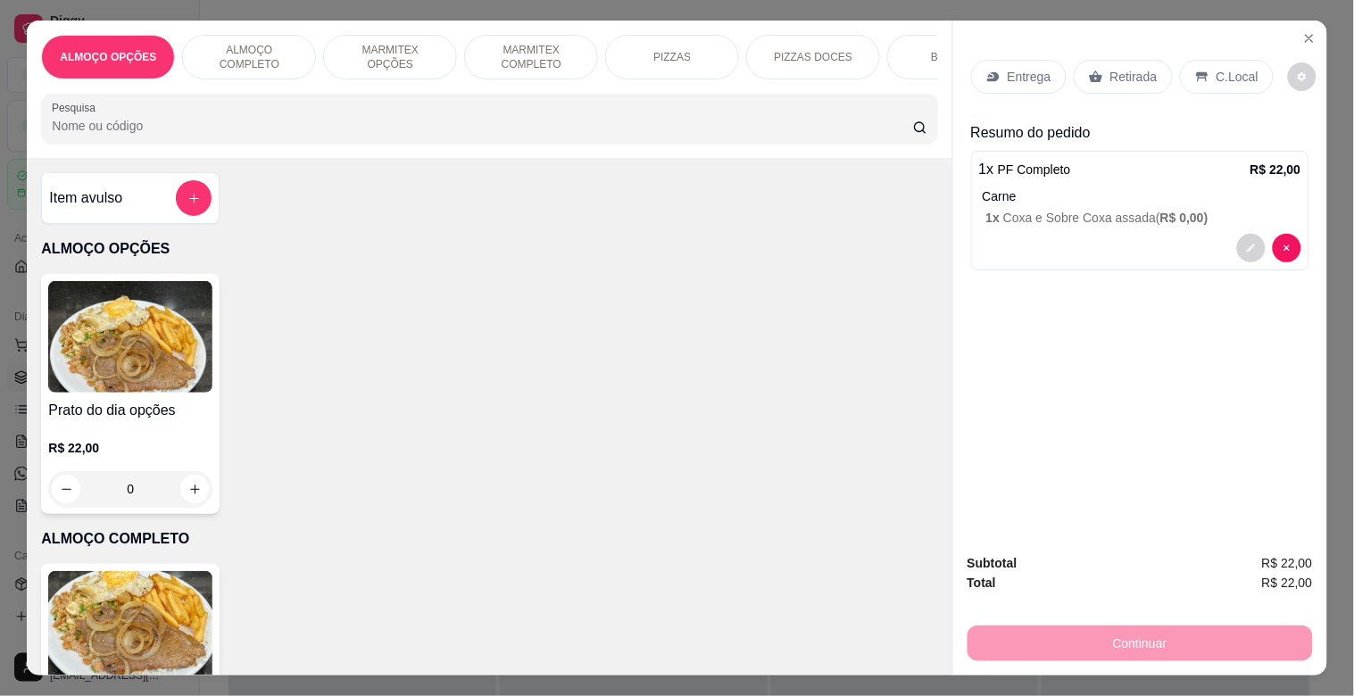
click at [1203, 69] on div "C.Local" at bounding box center [1227, 77] width 94 height 34
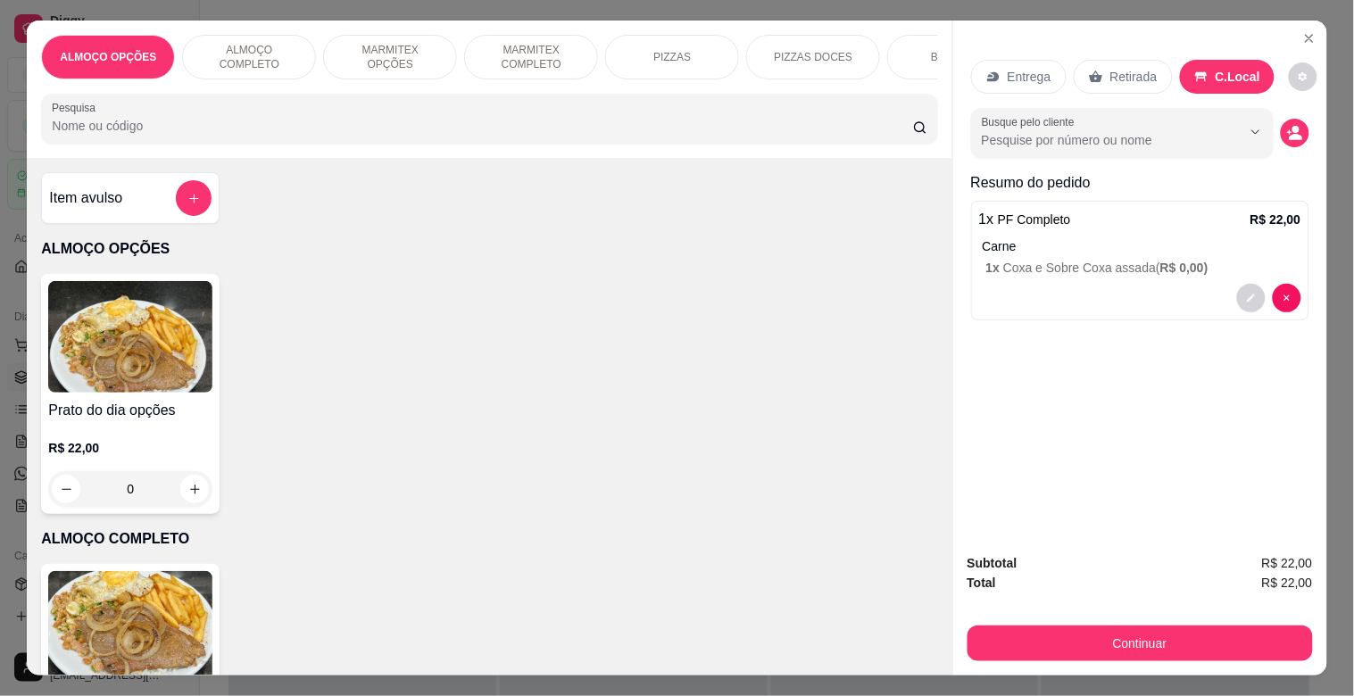
click at [1125, 72] on p "Retirada" at bounding box center [1134, 77] width 47 height 18
click at [1289, 135] on icon "decrease-product-quantity" at bounding box center [1295, 138] width 13 height 6
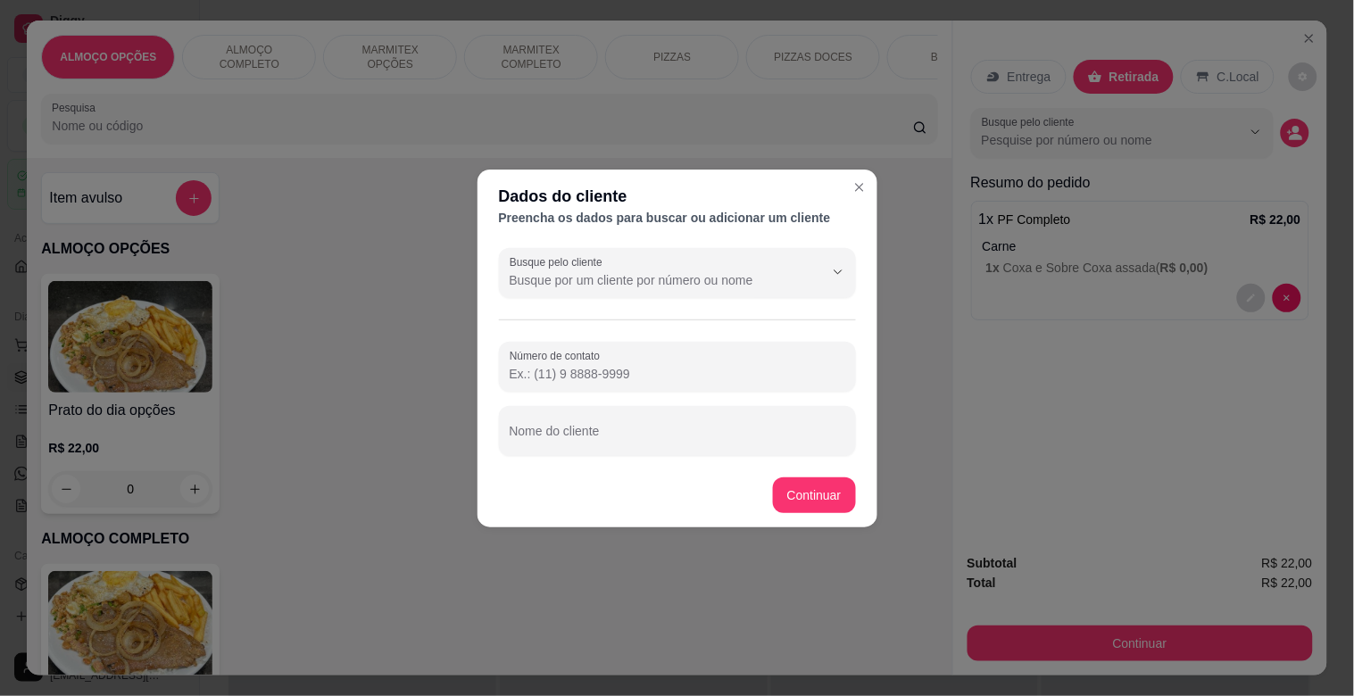
click at [677, 430] on div at bounding box center [678, 431] width 336 height 36
click at [603, 436] on input "REQUISIÇAO MOIDERNA" at bounding box center [678, 438] width 336 height 18
type input "REQUISIÇAO MODERNA"
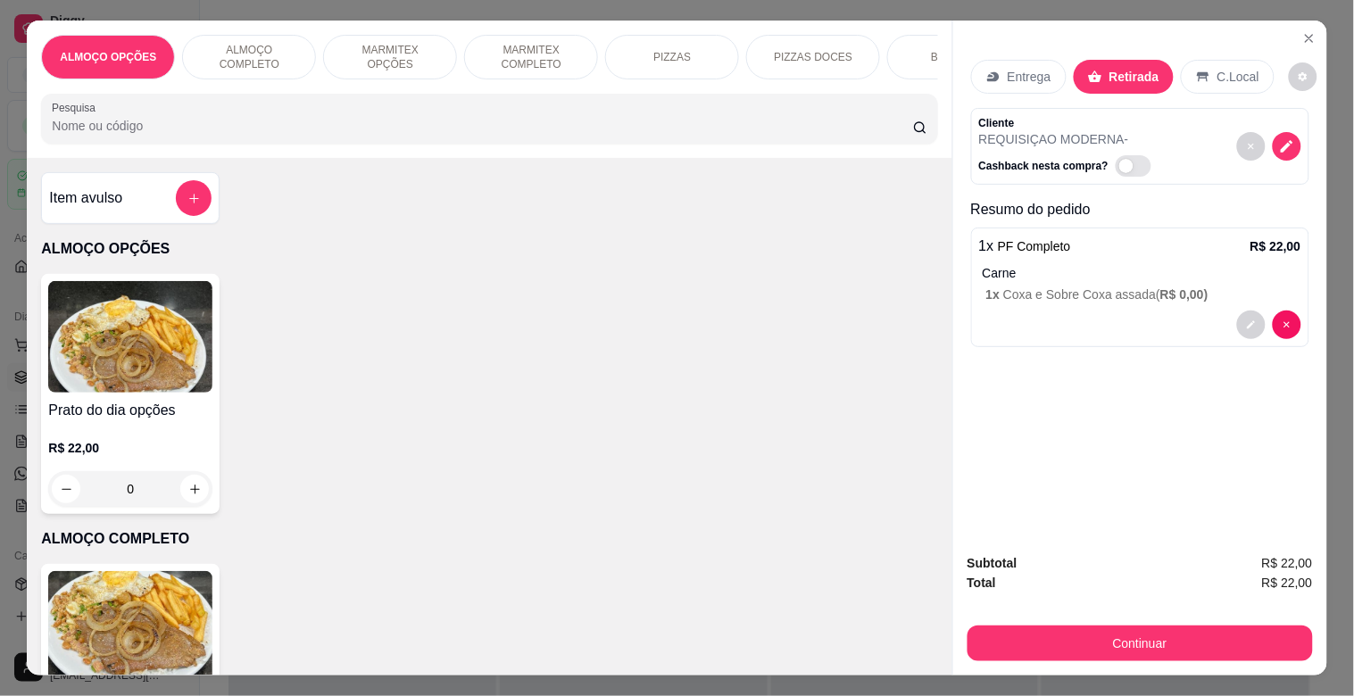
click at [1095, 654] on div "Subtotal R$ 22,00 Total R$ 22,00 Continuar" at bounding box center [1141, 607] width 374 height 137
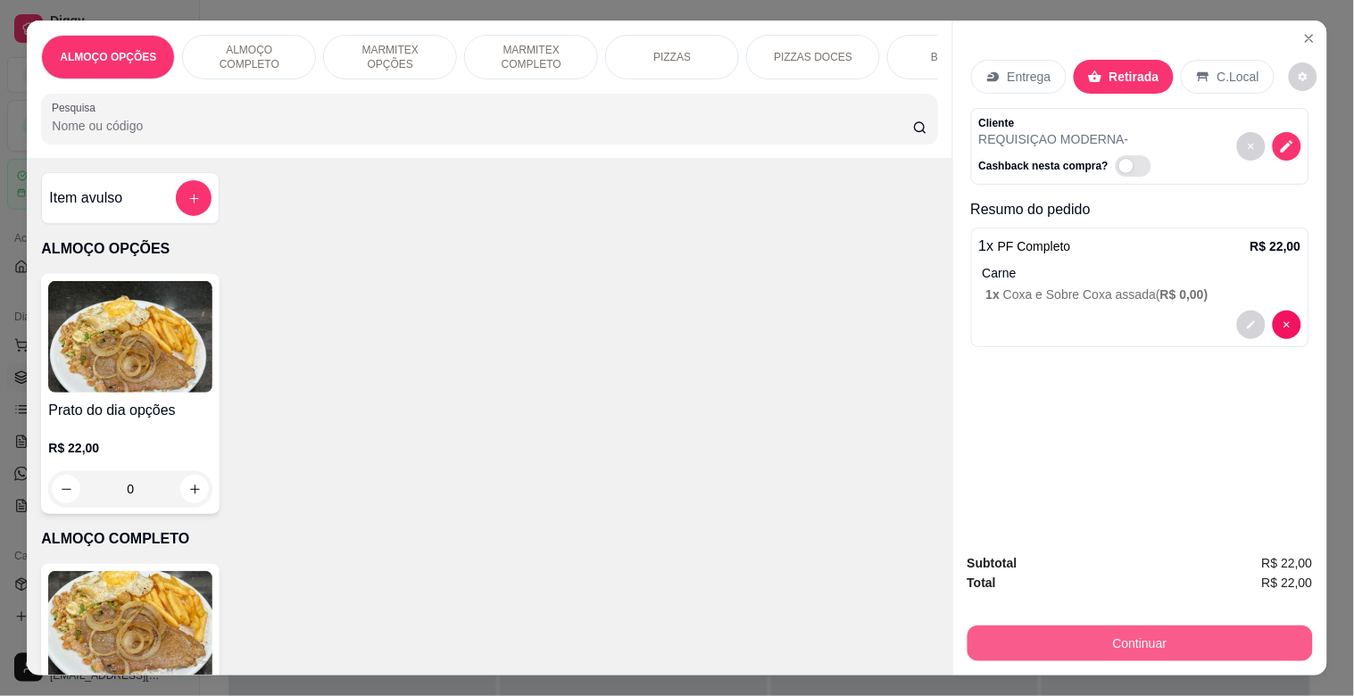
click at [1095, 637] on button "Continuar" at bounding box center [1141, 644] width 346 height 36
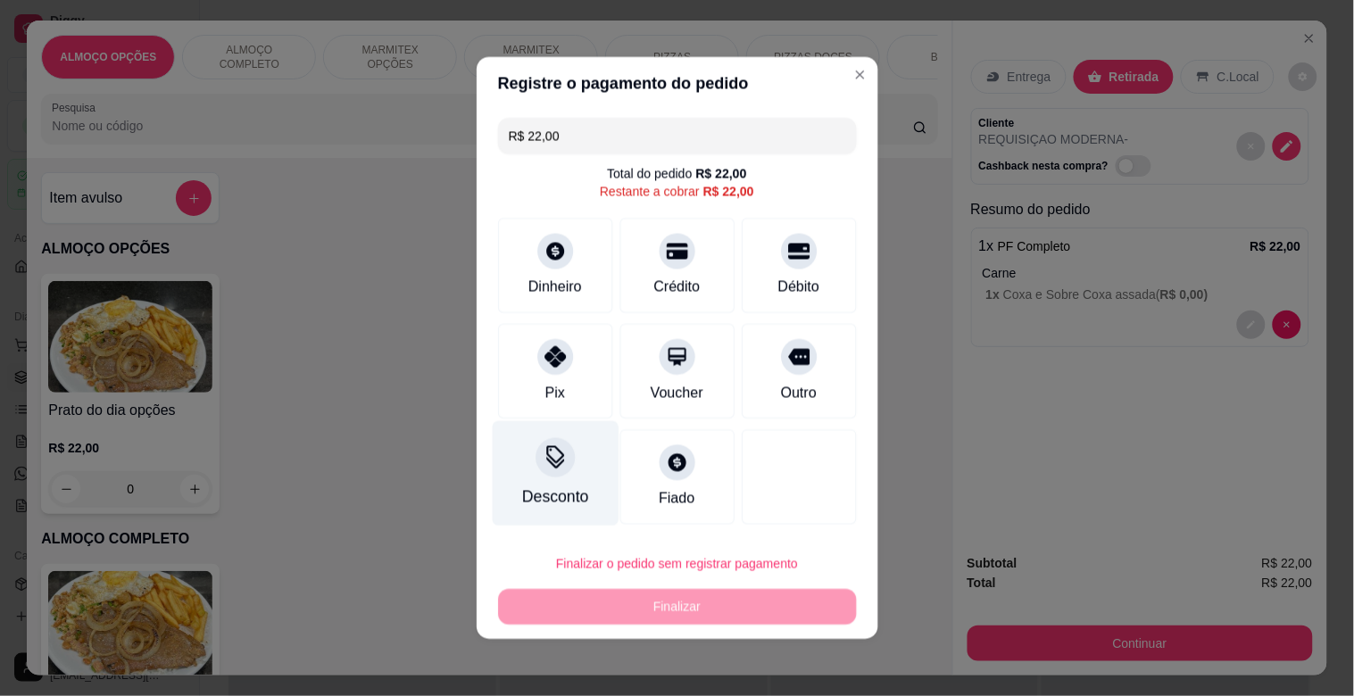
click at [568, 487] on div "Desconto" at bounding box center [555, 498] width 67 height 24
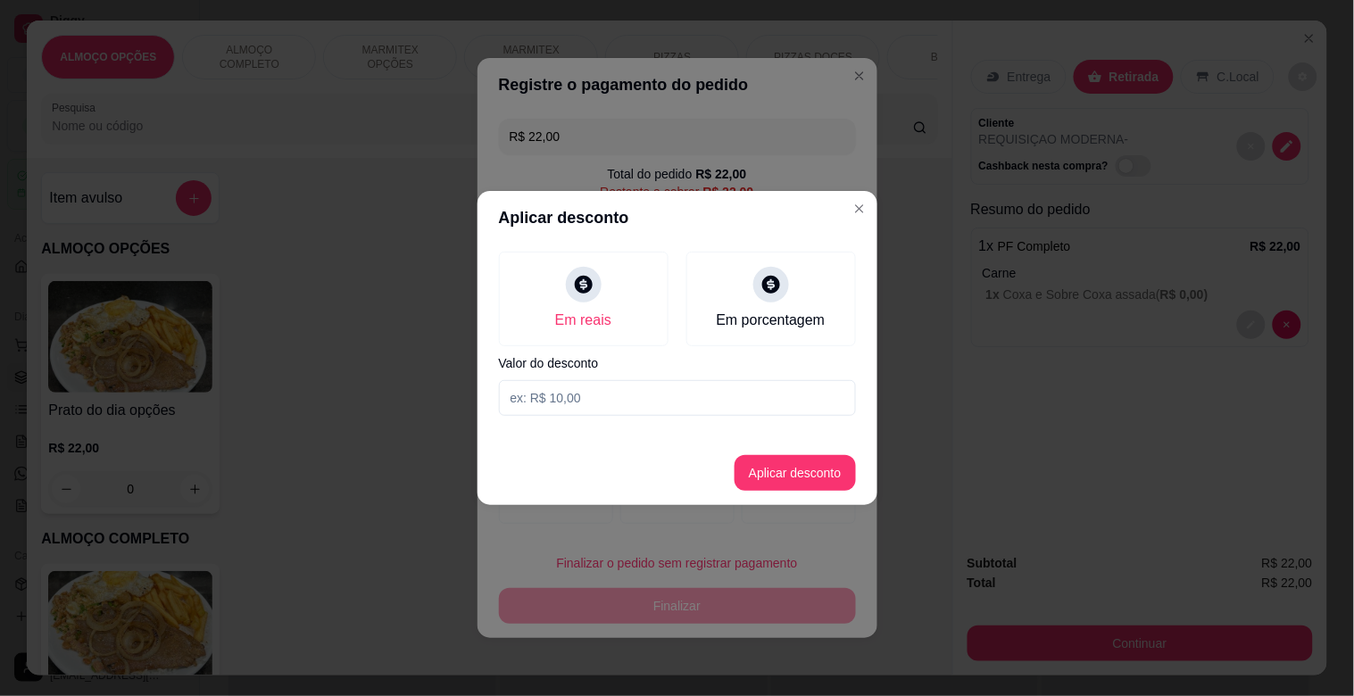
drag, startPoint x: 637, startPoint y: 380, endPoint x: 637, endPoint y: 415, distance: 34.8
click at [637, 408] on input at bounding box center [677, 398] width 357 height 36
type input "2,00"
click at [778, 468] on button "Aplicar desconto" at bounding box center [795, 473] width 121 height 36
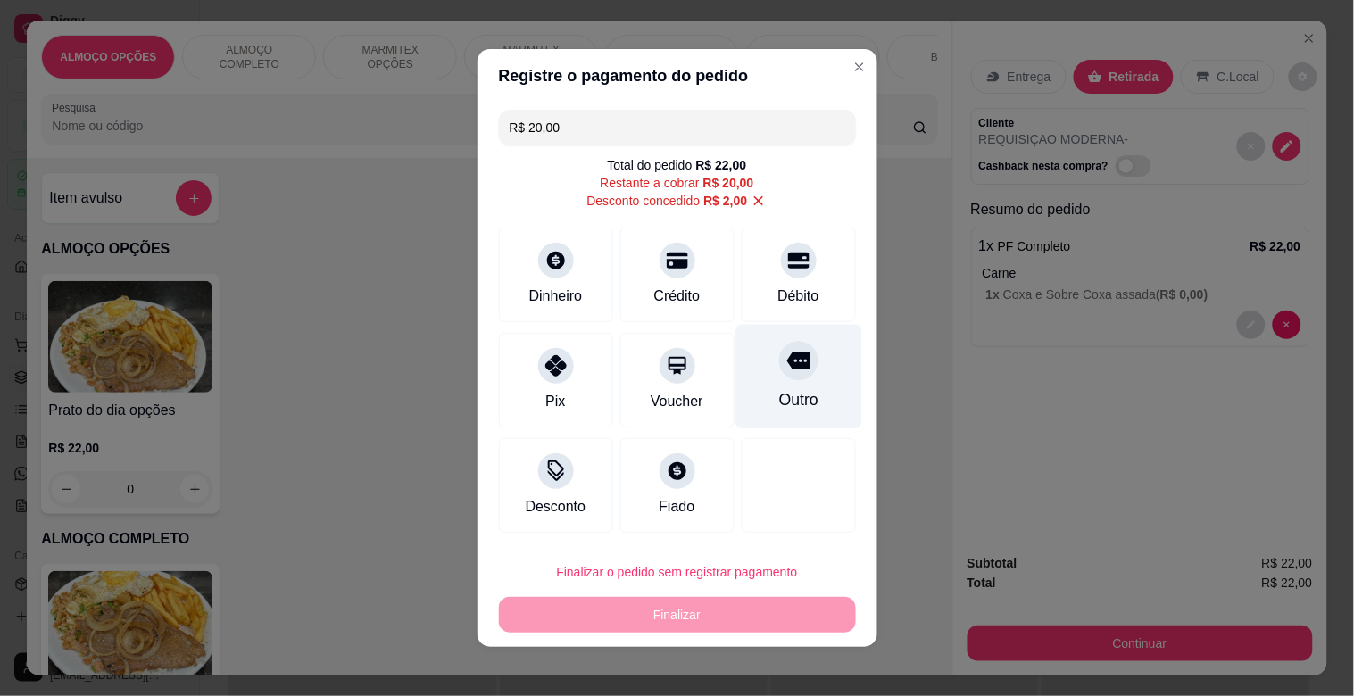
click at [779, 395] on div "Outro" at bounding box center [798, 399] width 39 height 23
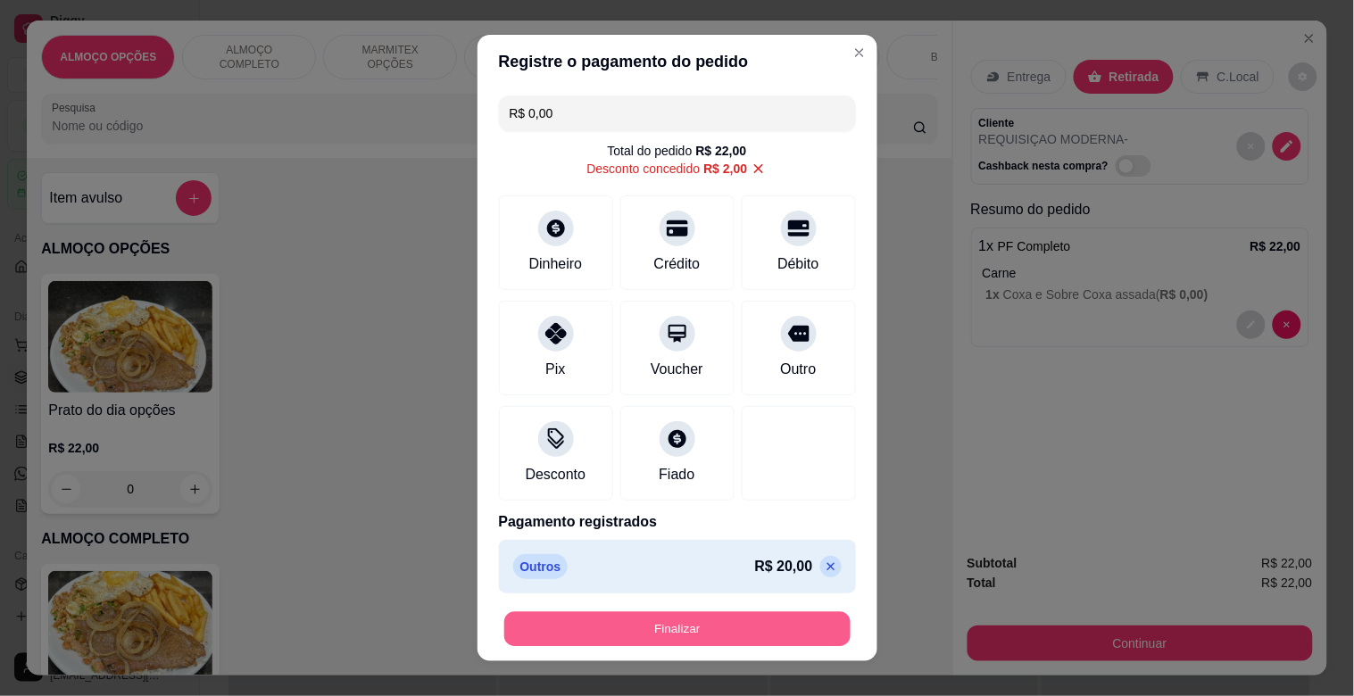
click at [687, 640] on button "Finalizar" at bounding box center [677, 629] width 346 height 35
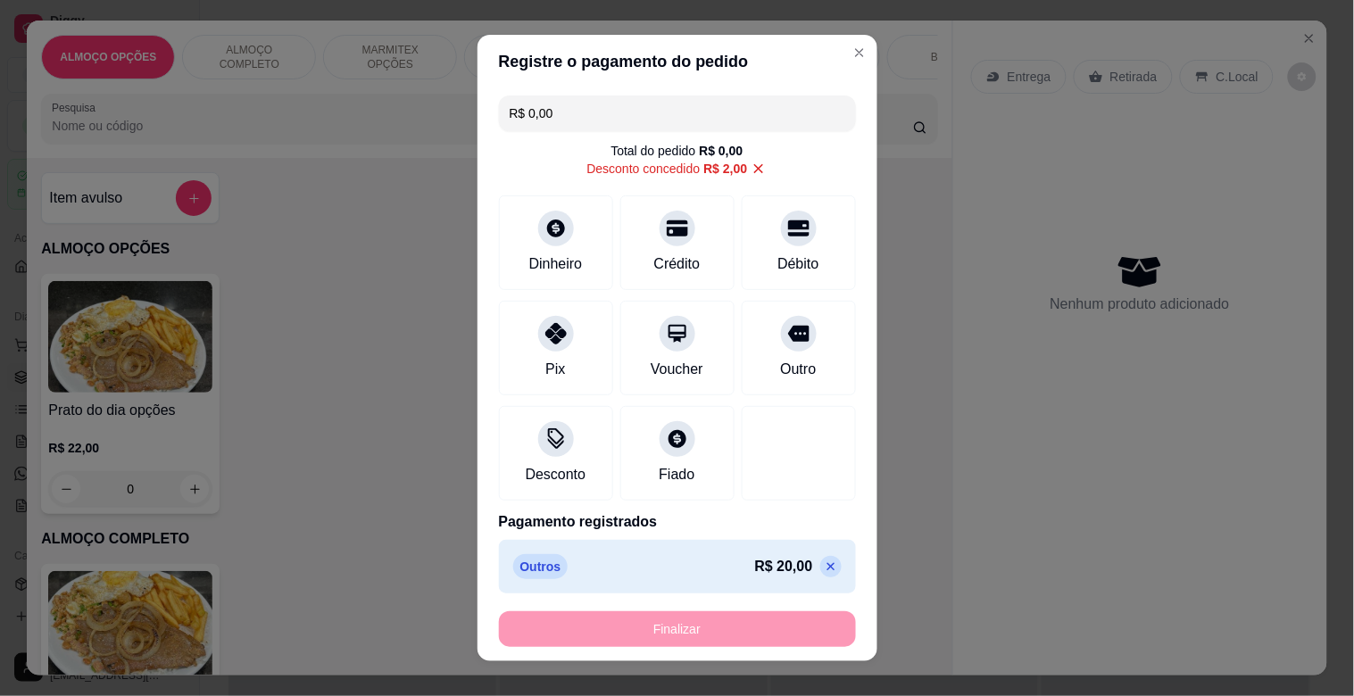
type input "-R$ 22,00"
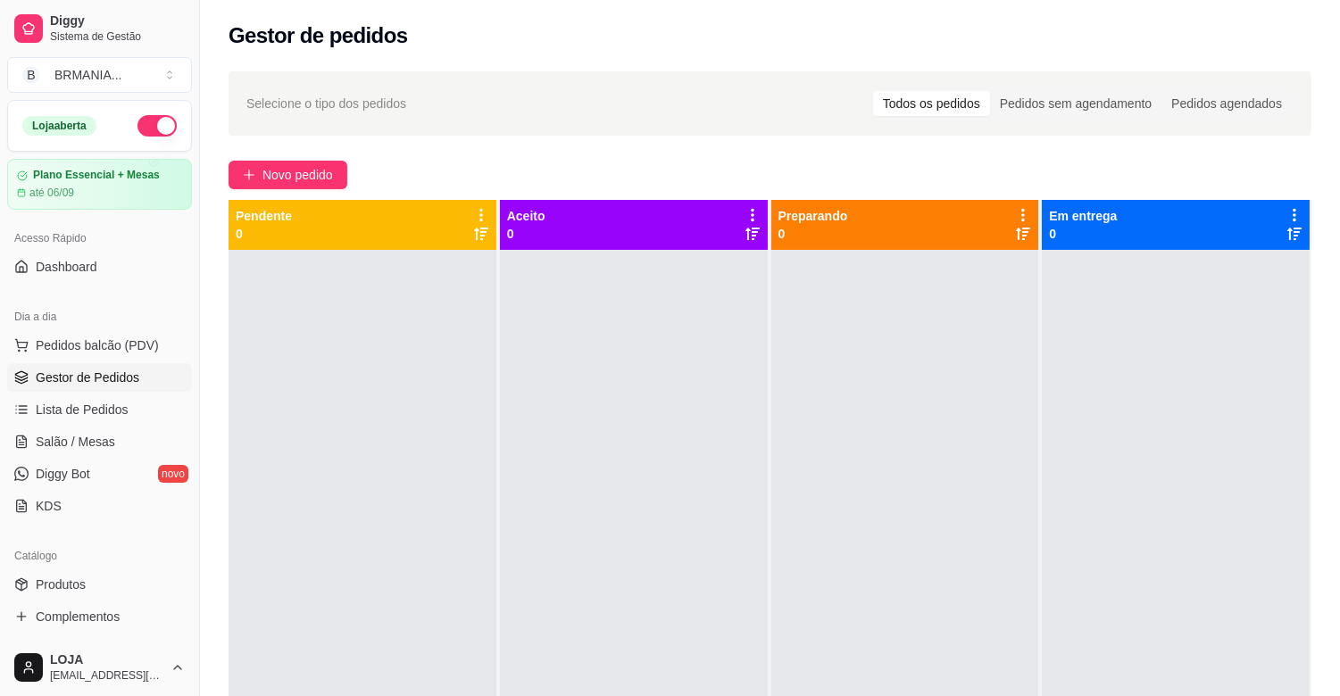
click at [149, 131] on button "button" at bounding box center [156, 125] width 39 height 21
